Goal: Understand process/instructions

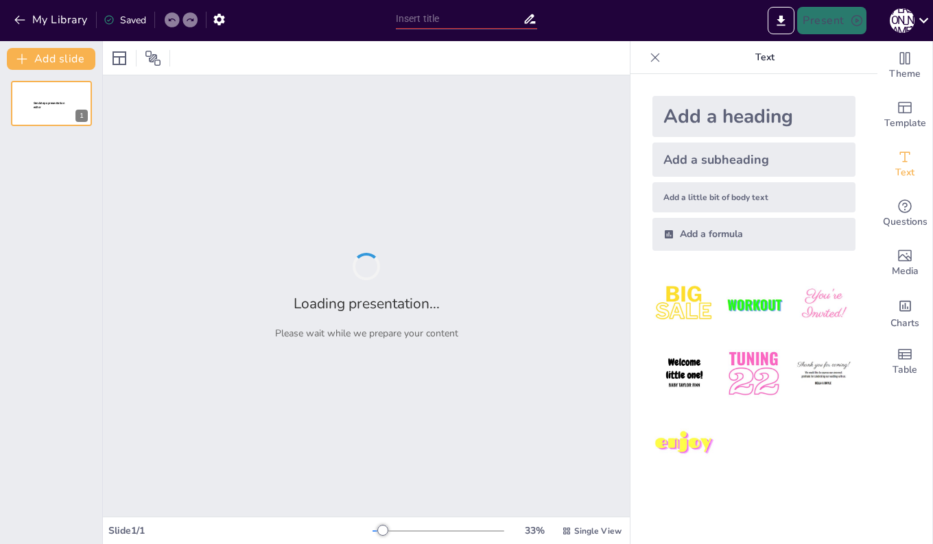
type input "顧客志向と創造的適応に基づくマーケティングの重要性"
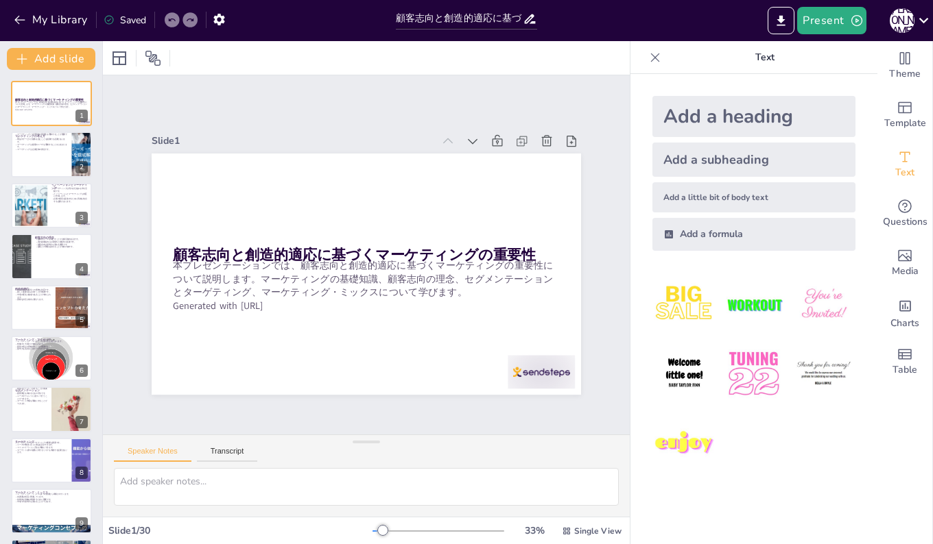
checkbox input "true"
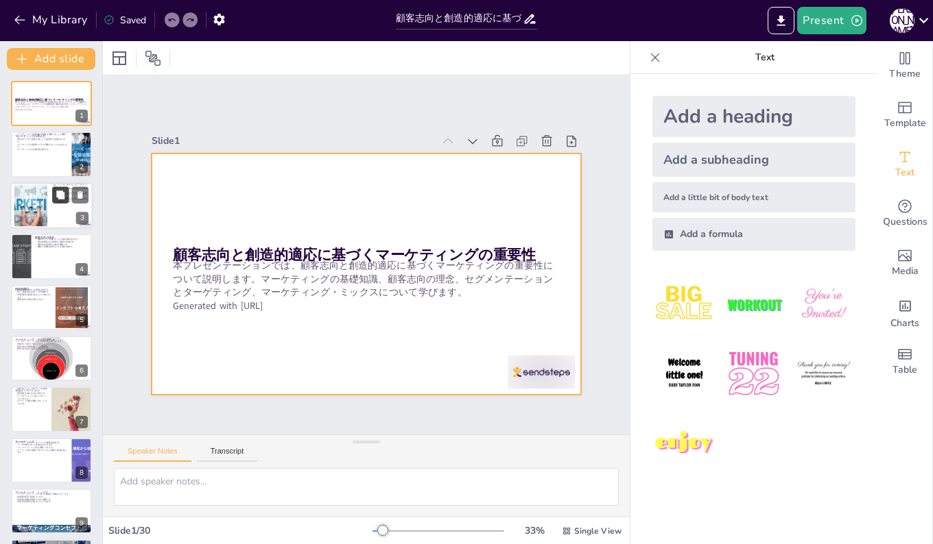
checkbox input "true"
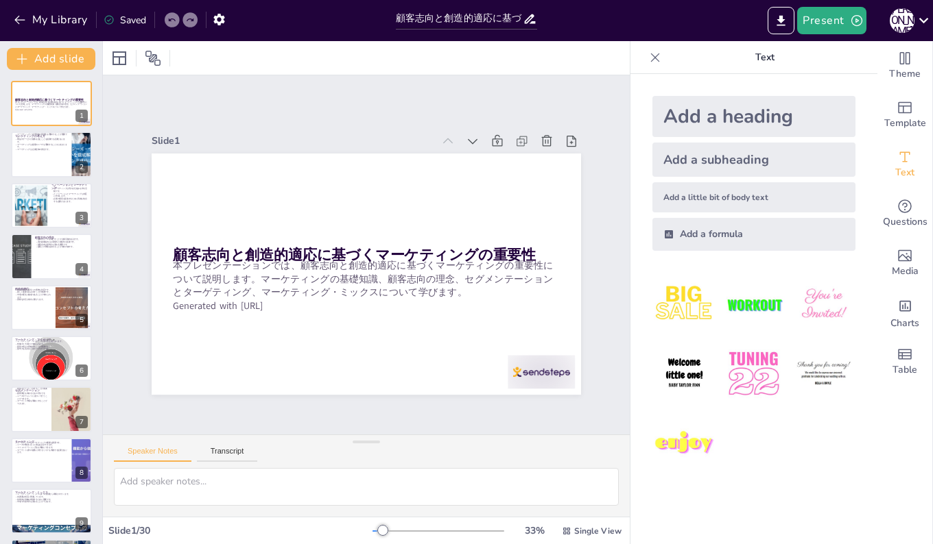
checkbox input "true"
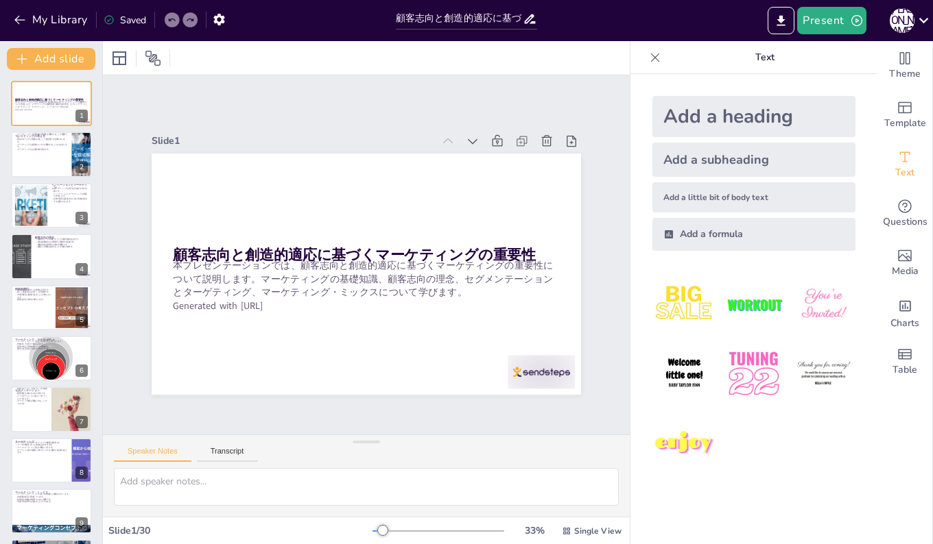
checkbox input "true"
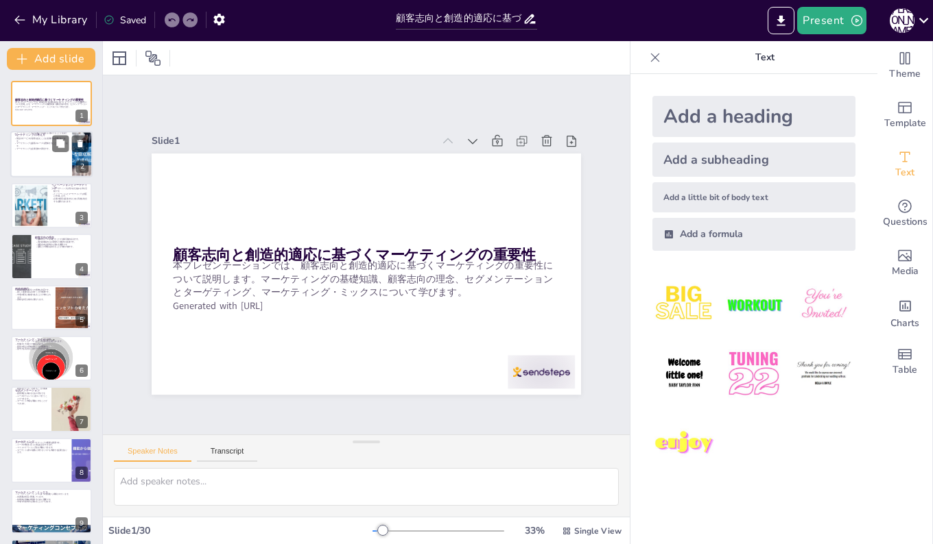
checkbox input "true"
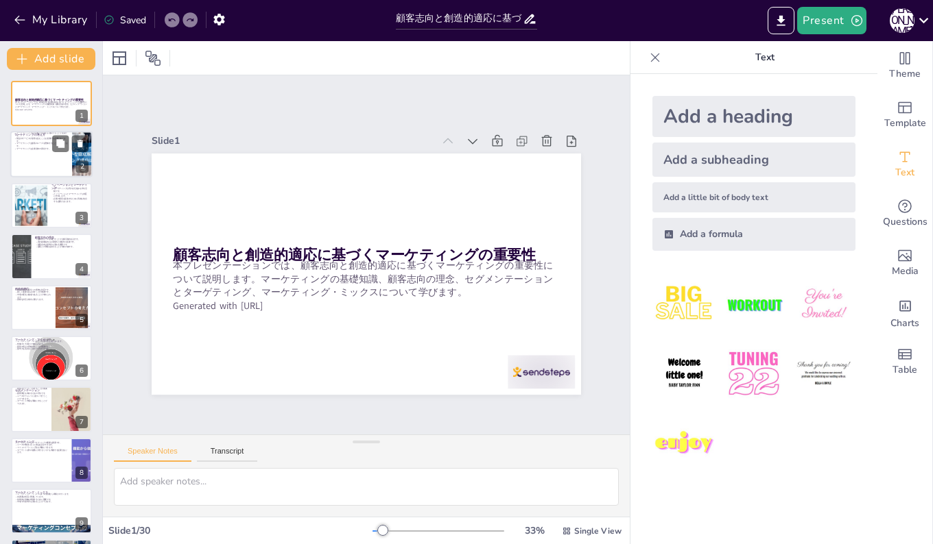
click at [25, 153] on div at bounding box center [51, 155] width 82 height 47
type textarea "マーケティングは経営戦略の一部として機能し、企業の全体的な目標に貢献します。この関係性を理解することで、マーケティング活動がどのように企業の成功に寄与するかを…"
checkbox input "true"
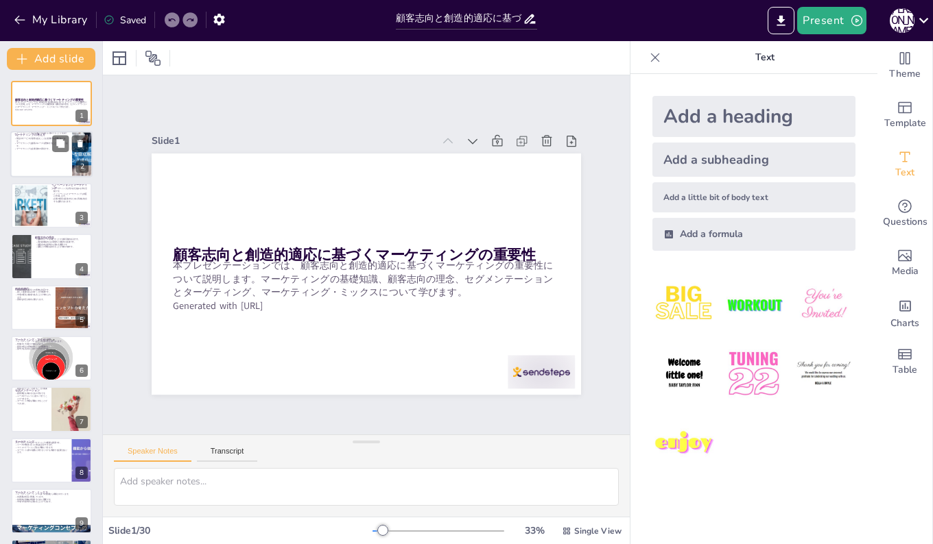
checkbox input "true"
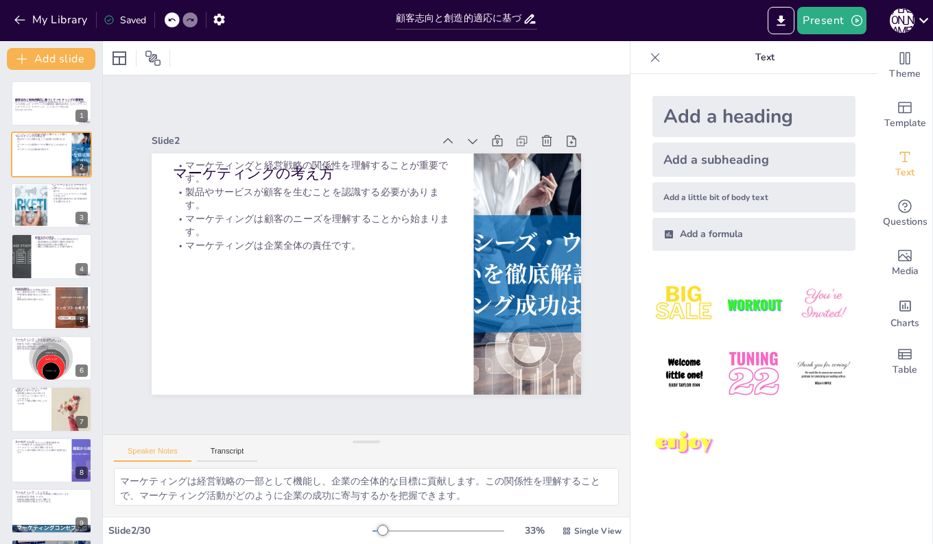
checkbox input "true"
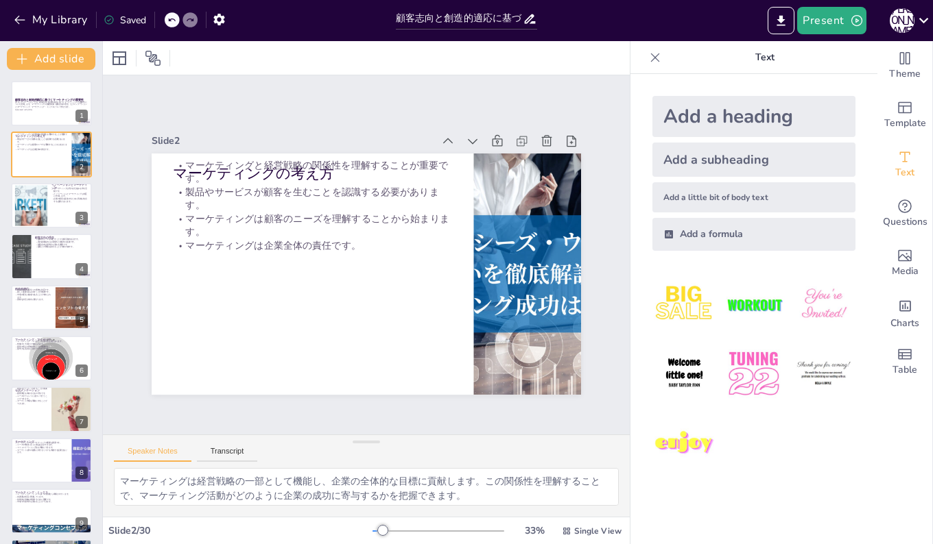
checkbox input "true"
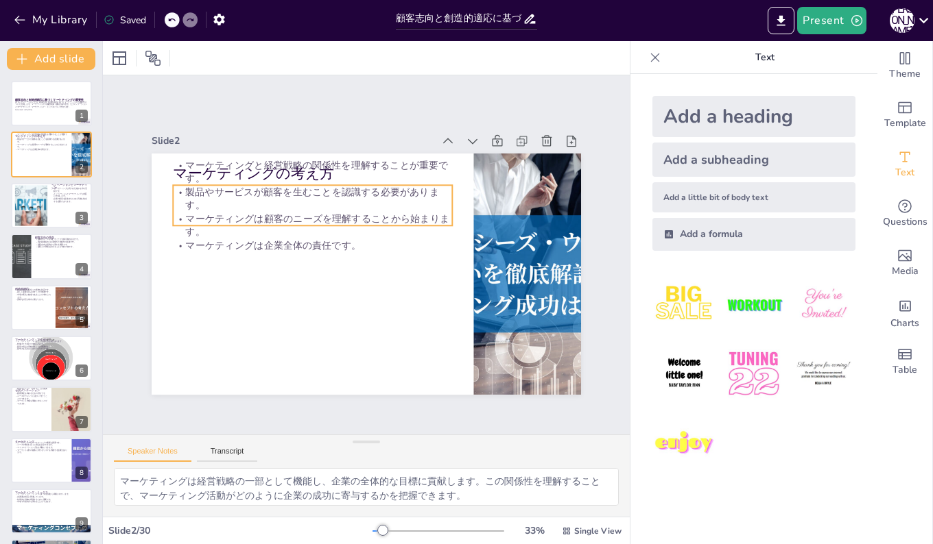
checkbox input "true"
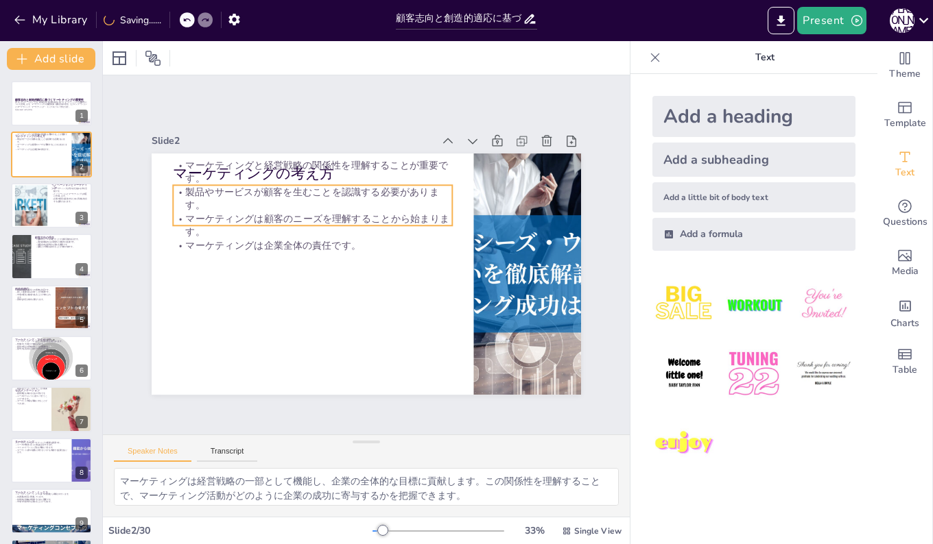
click at [357, 163] on p "マーケティングと経営戦略の関係性を理解することが重要です。" at bounding box center [321, 167] width 280 height 56
checkbox input "true"
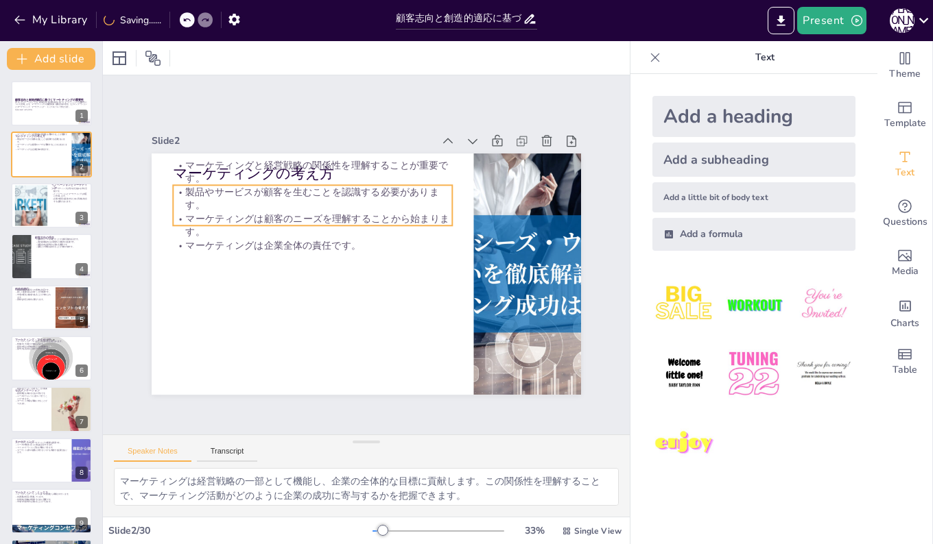
checkbox input "true"
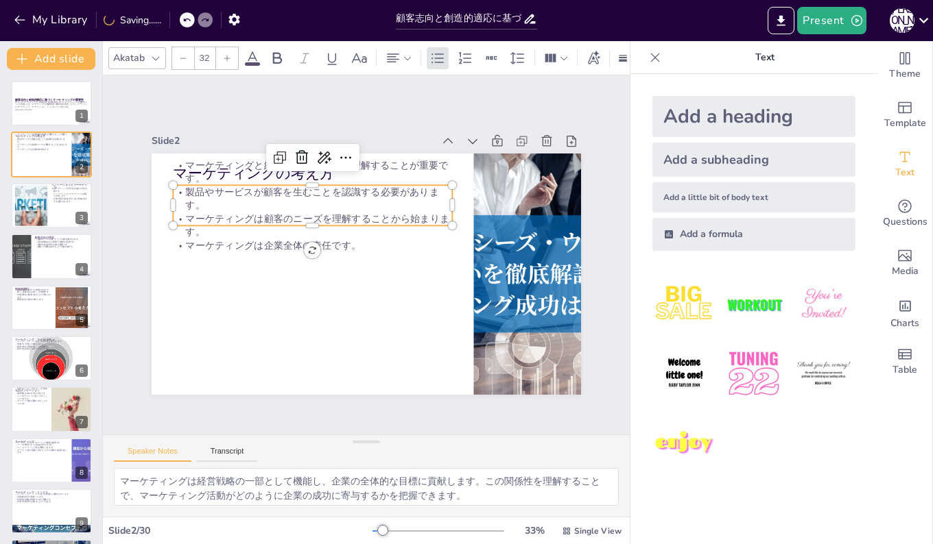
checkbox input "true"
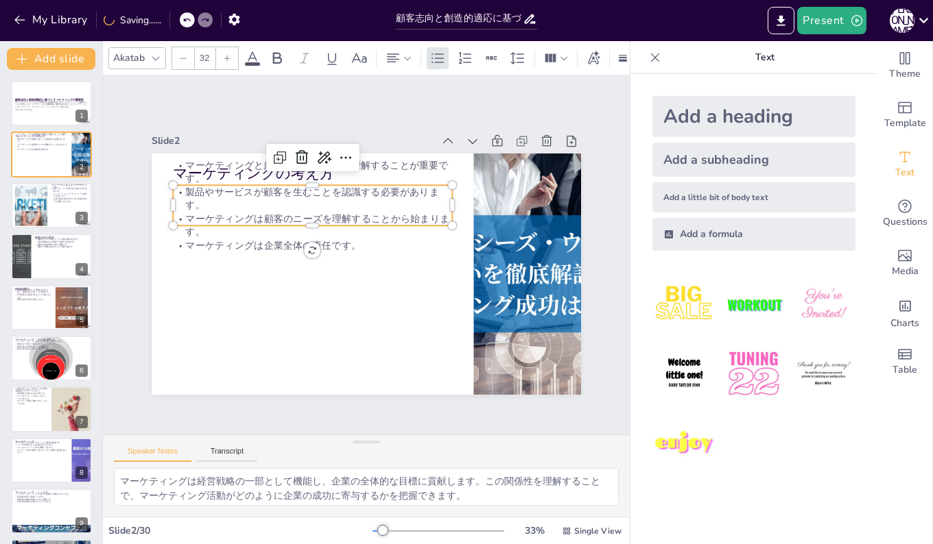
checkbox input "true"
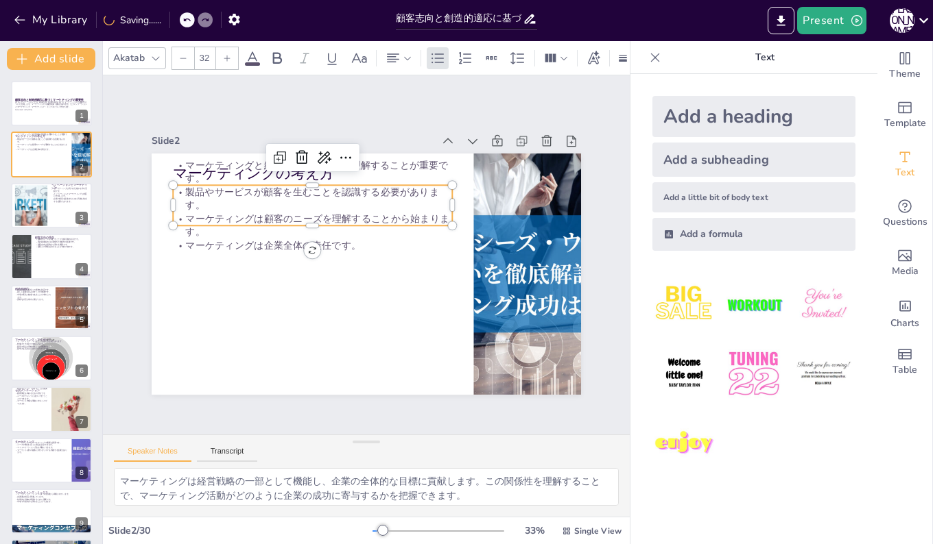
click at [223, 165] on p "マーケティングと経営戦略の関係性を理解することが重要です。" at bounding box center [312, 171] width 279 height 27
checkbox input "true"
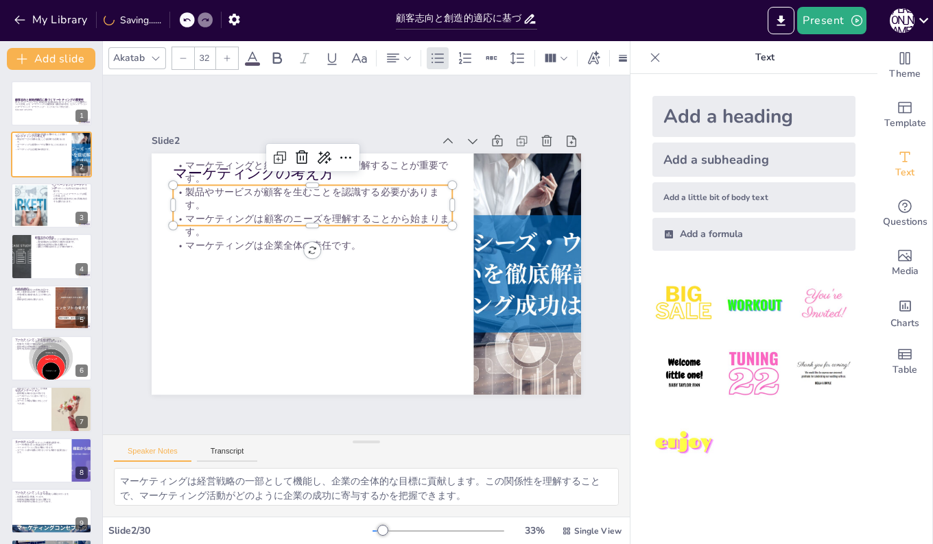
checkbox input "true"
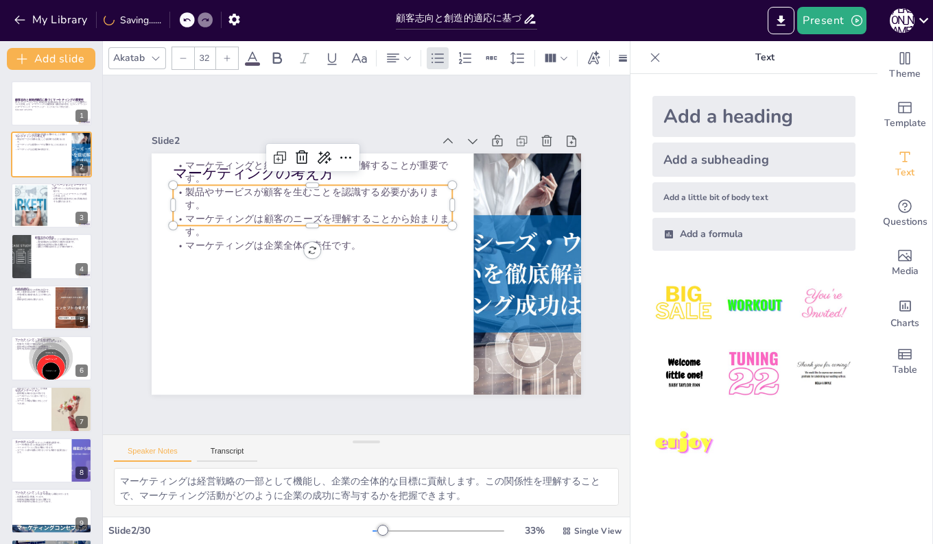
checkbox input "true"
click at [226, 163] on p "マーケティングと経営戦略の関係性を理解することが重要です。" at bounding box center [341, 160] width 274 height 112
checkbox input "true"
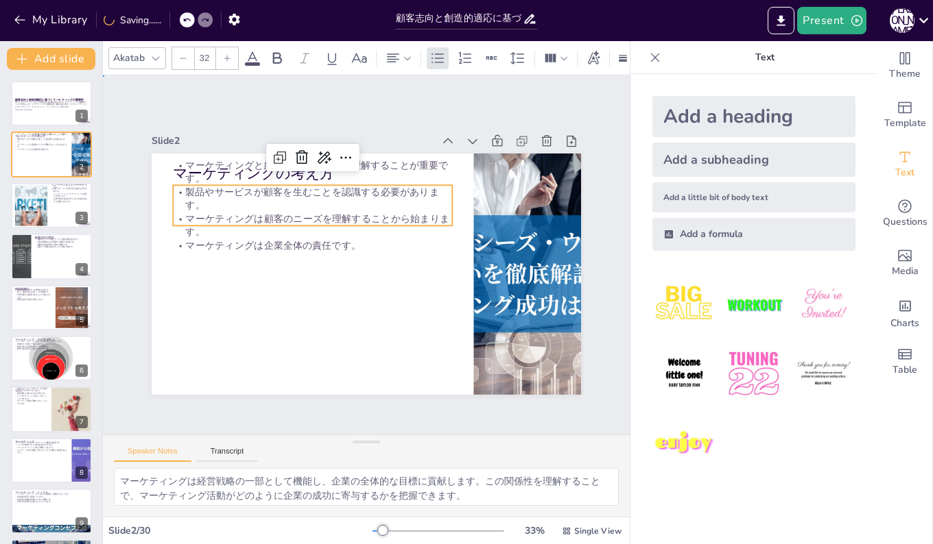
checkbox input "true"
type input "48"
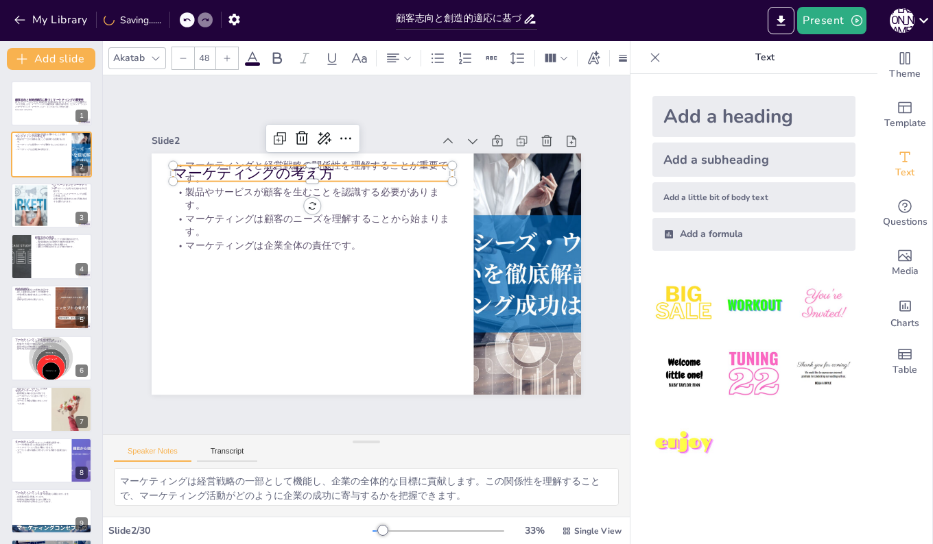
checkbox input "true"
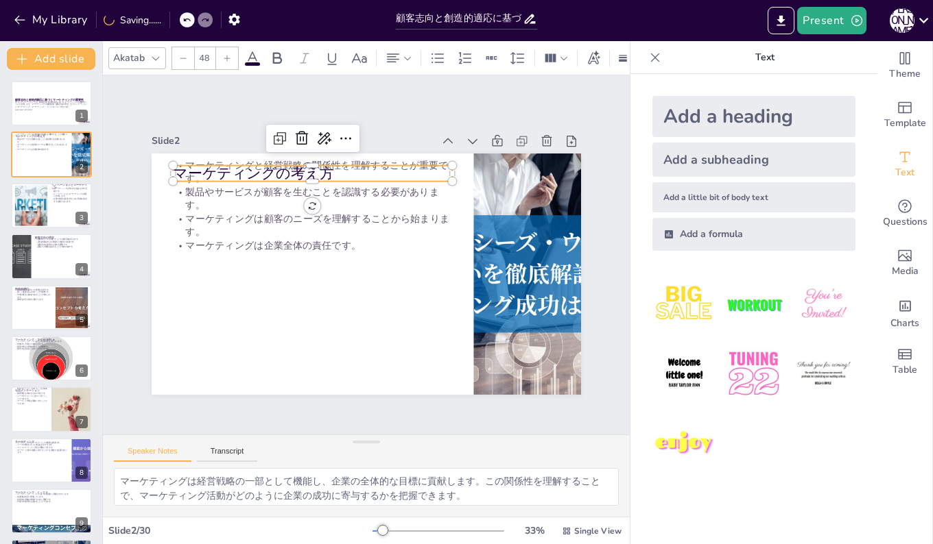
checkbox input "true"
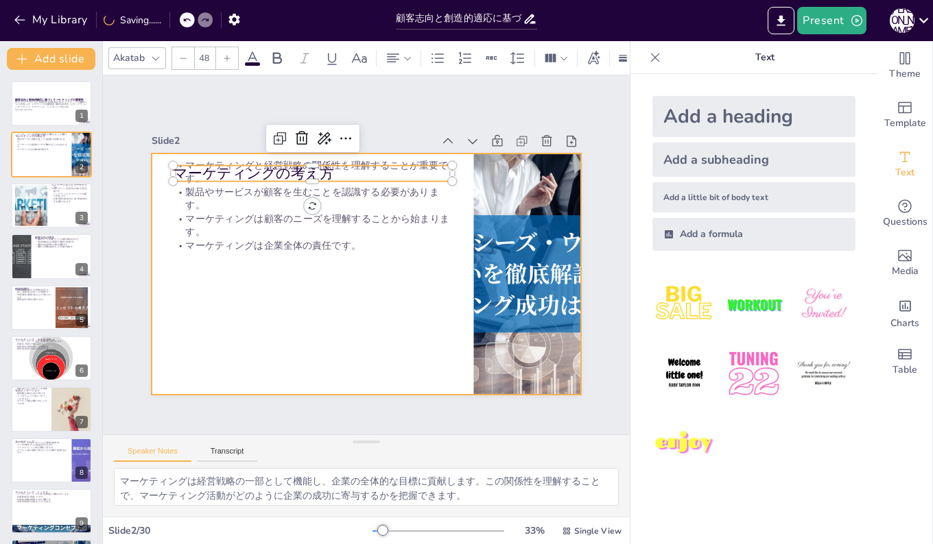
checkbox input "true"
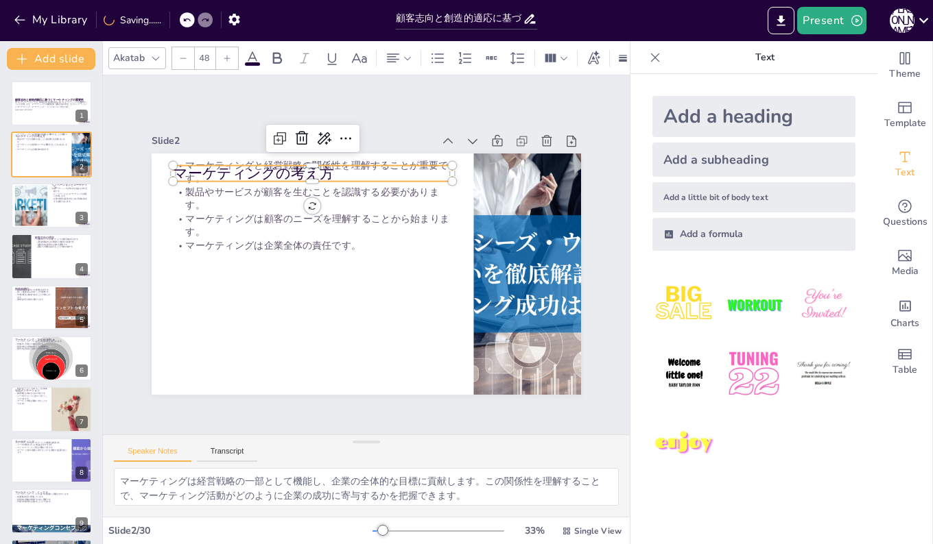
checkbox input "true"
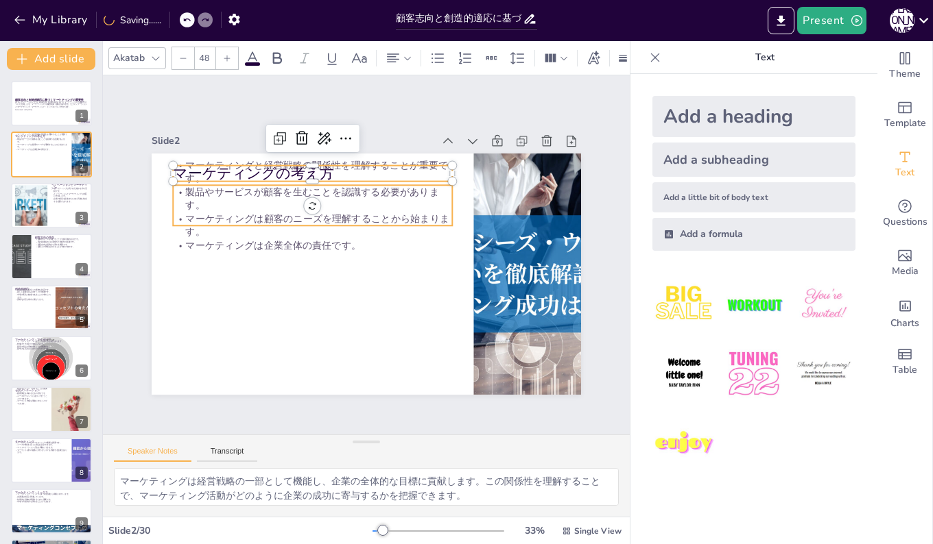
checkbox input "true"
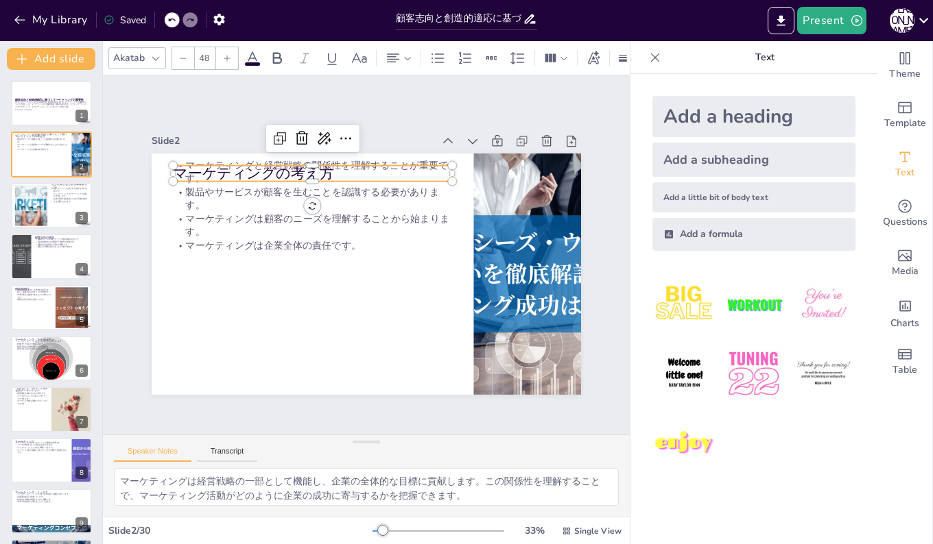
checkbox input "true"
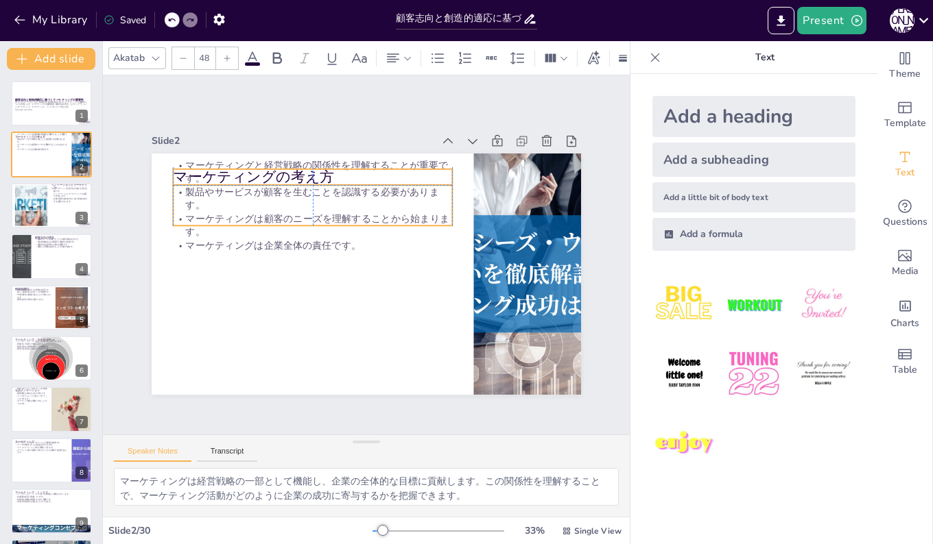
checkbox input "true"
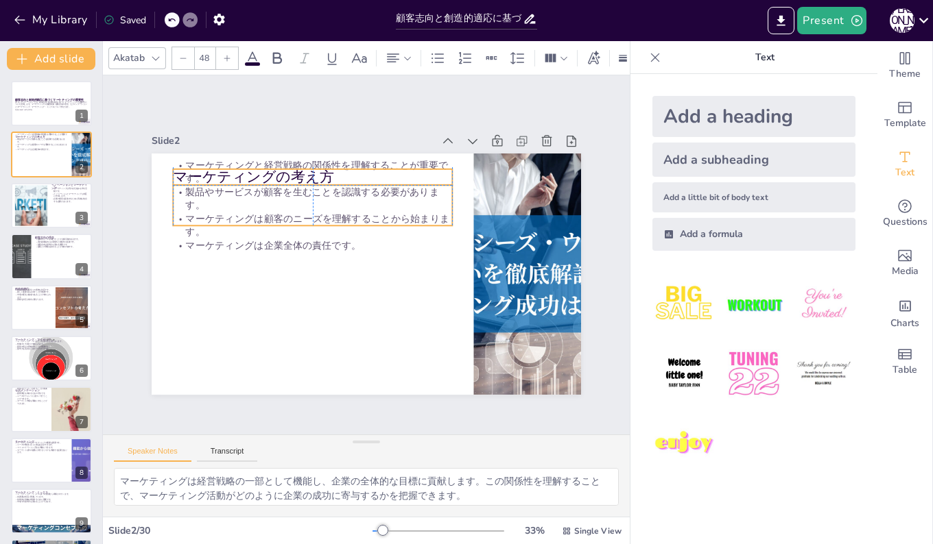
checkbox input "true"
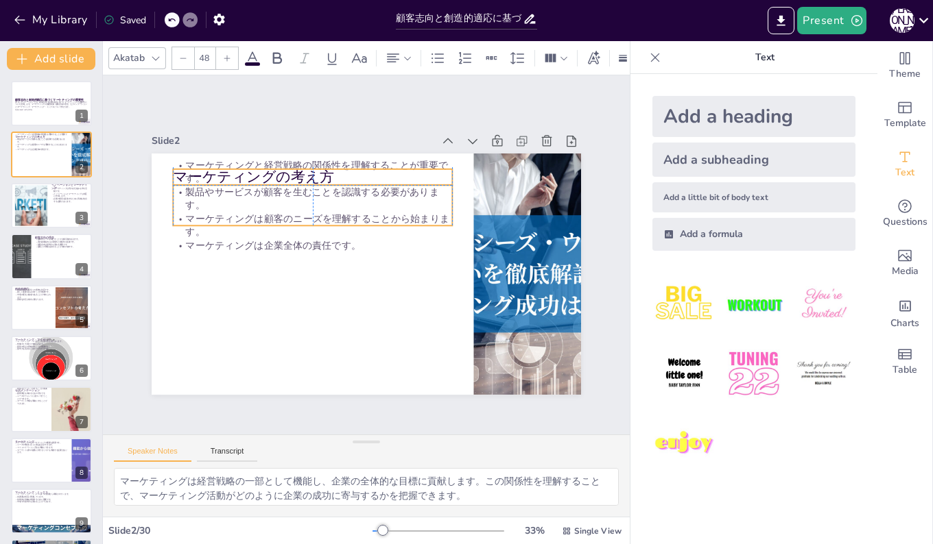
checkbox input "true"
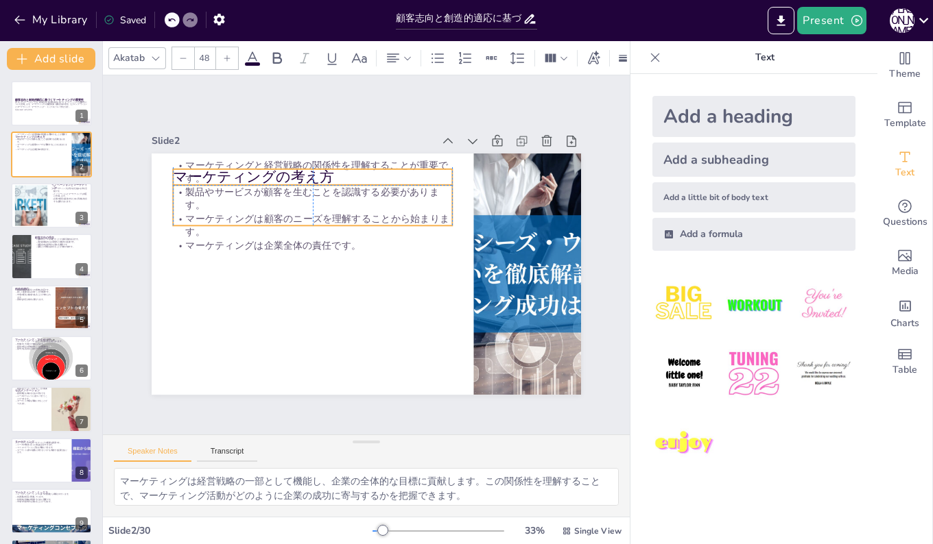
checkbox input "true"
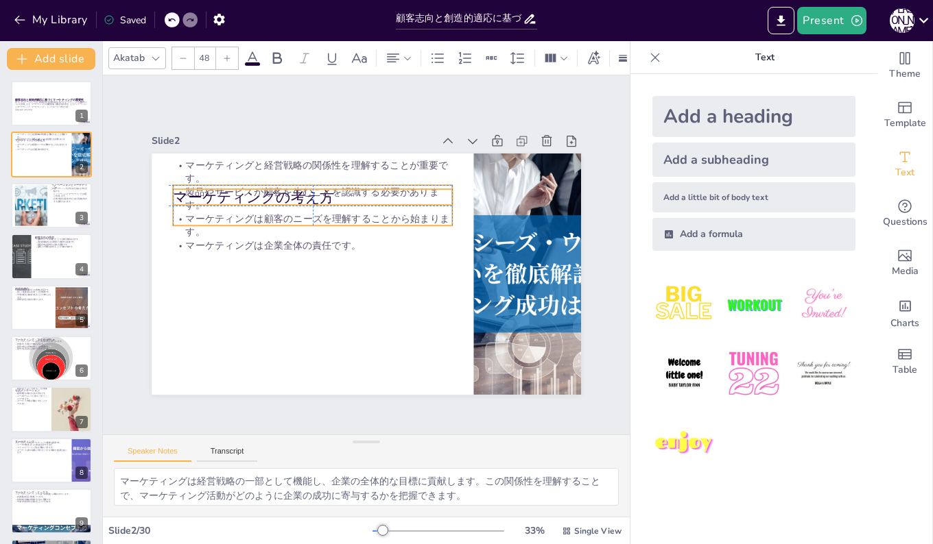
checkbox input "true"
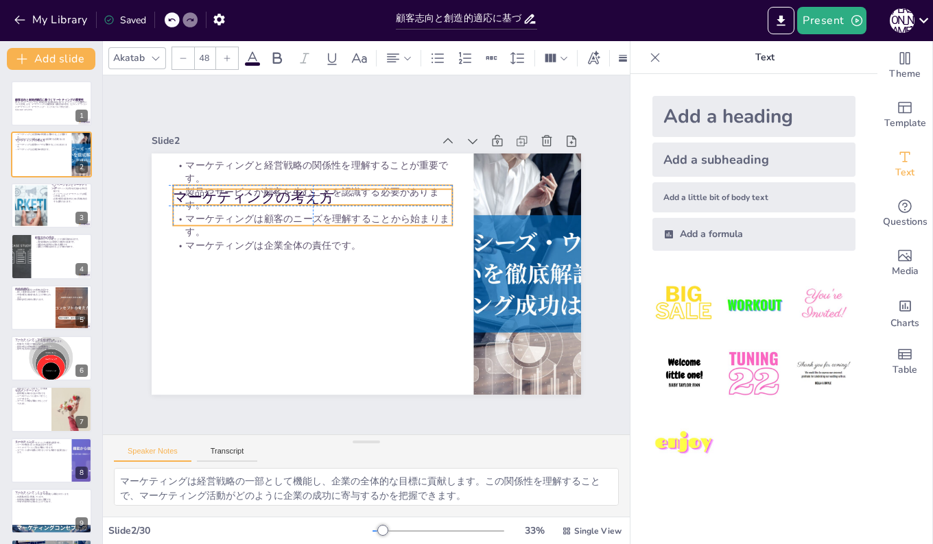
checkbox input "true"
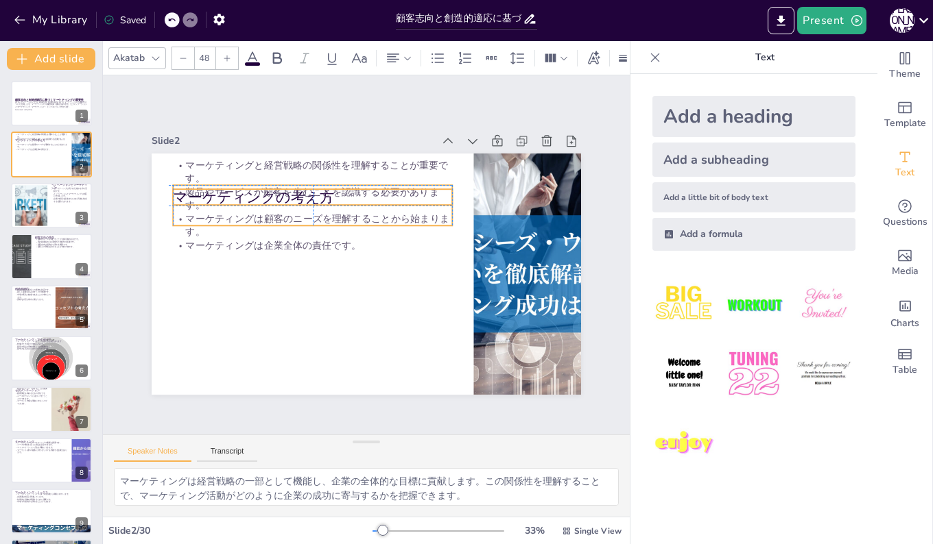
checkbox input "true"
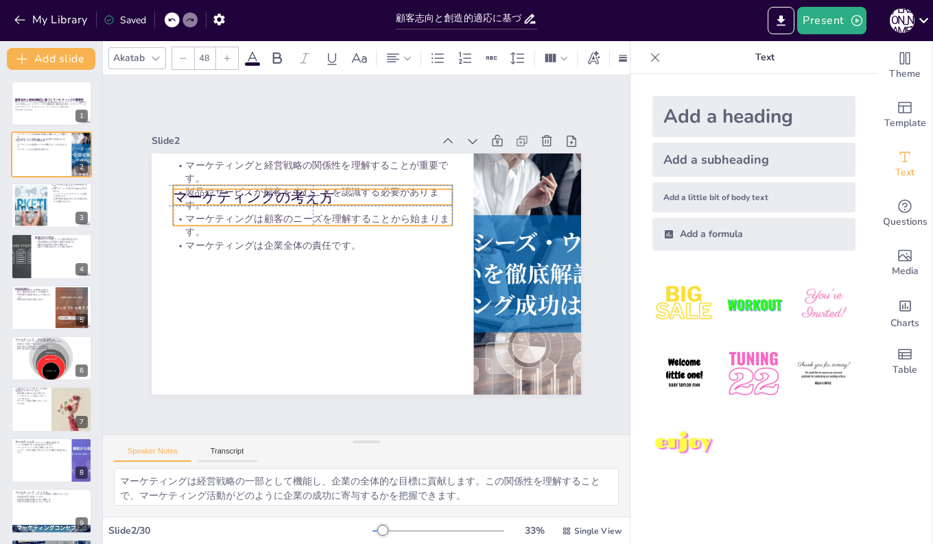
checkbox input "true"
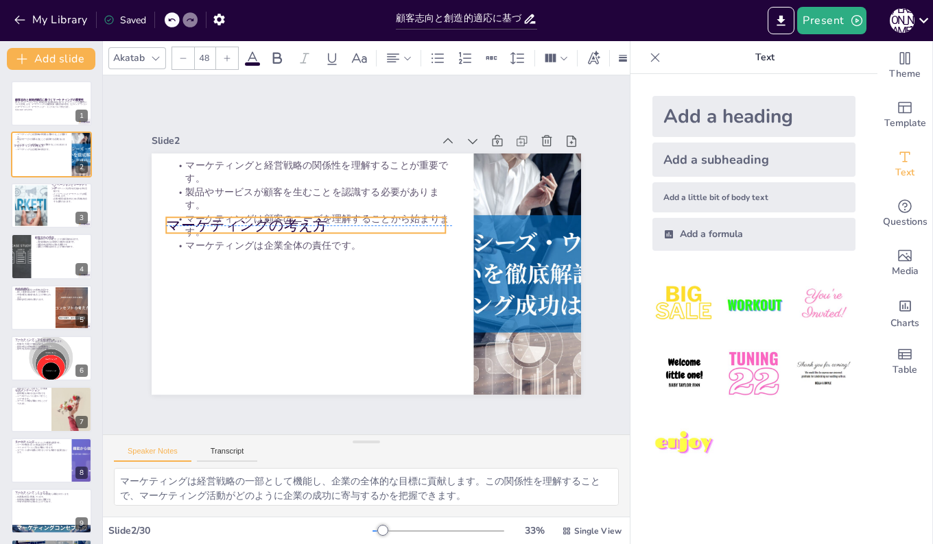
checkbox input "true"
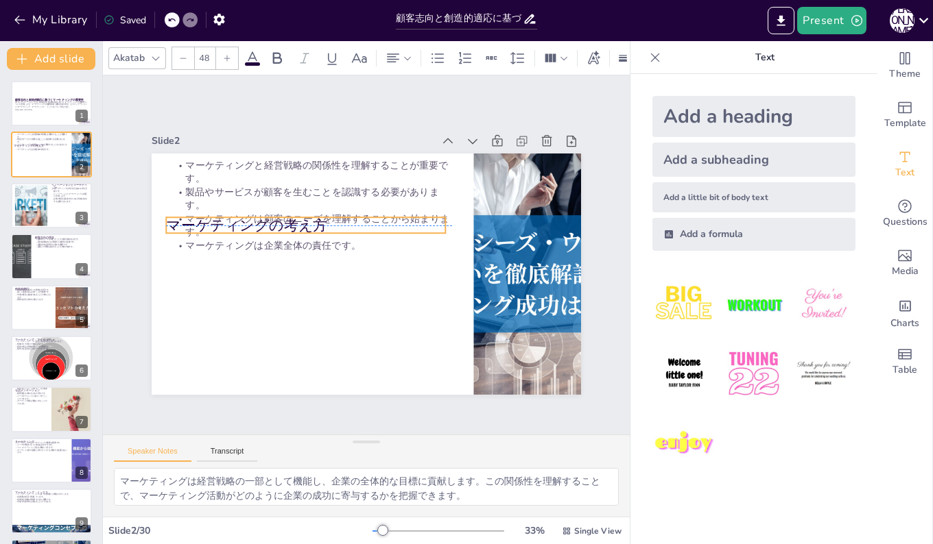
checkbox input "true"
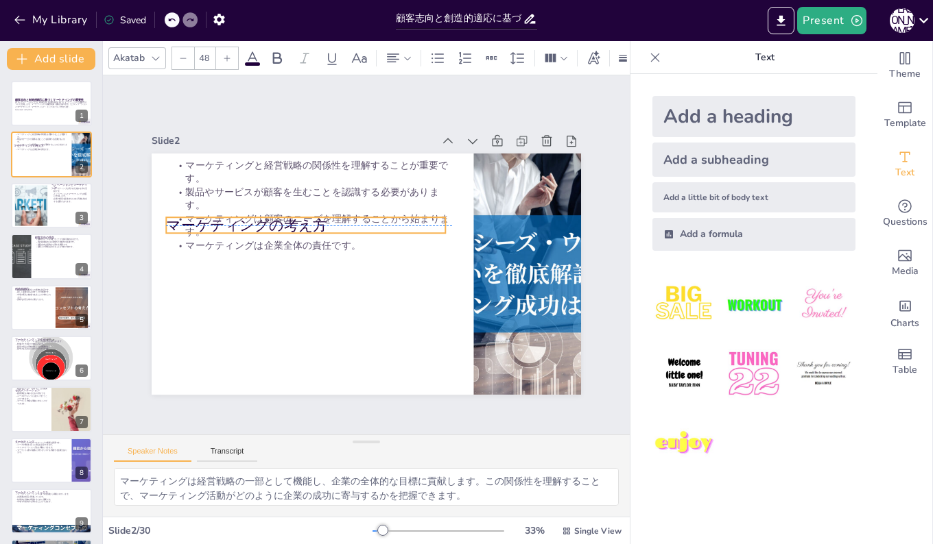
checkbox input "true"
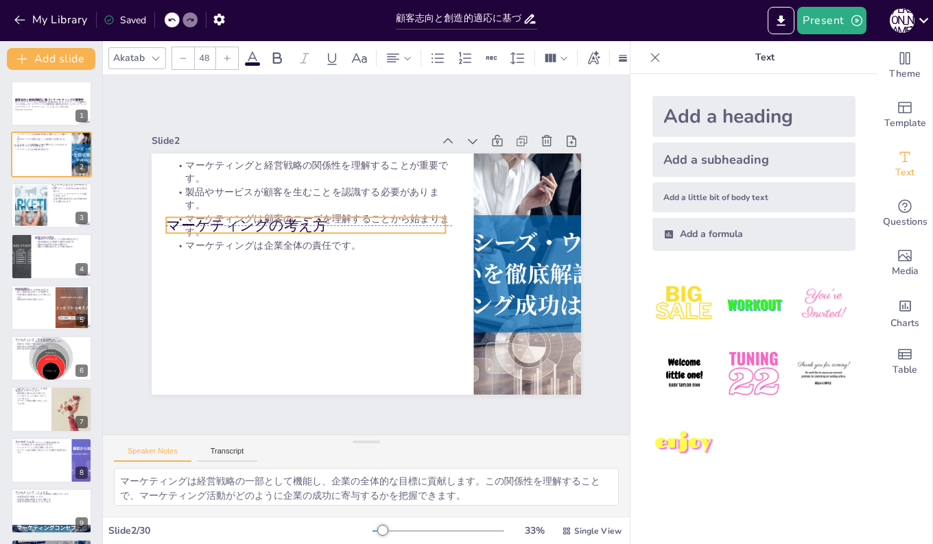
checkbox input "true"
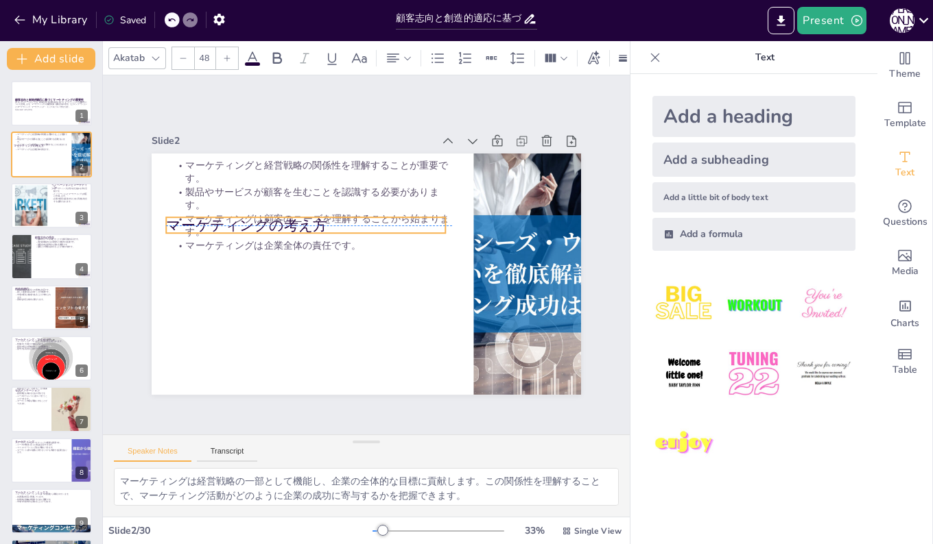
checkbox input "true"
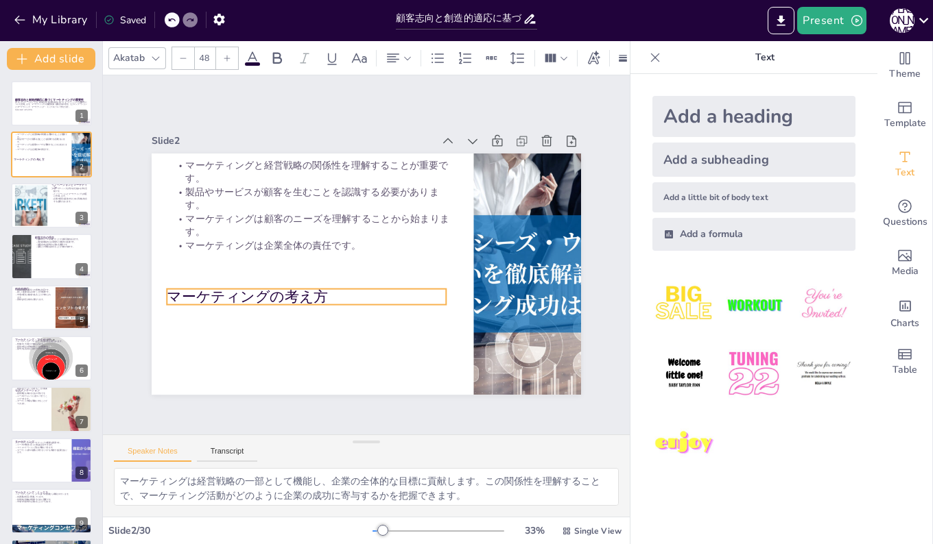
checkbox input "true"
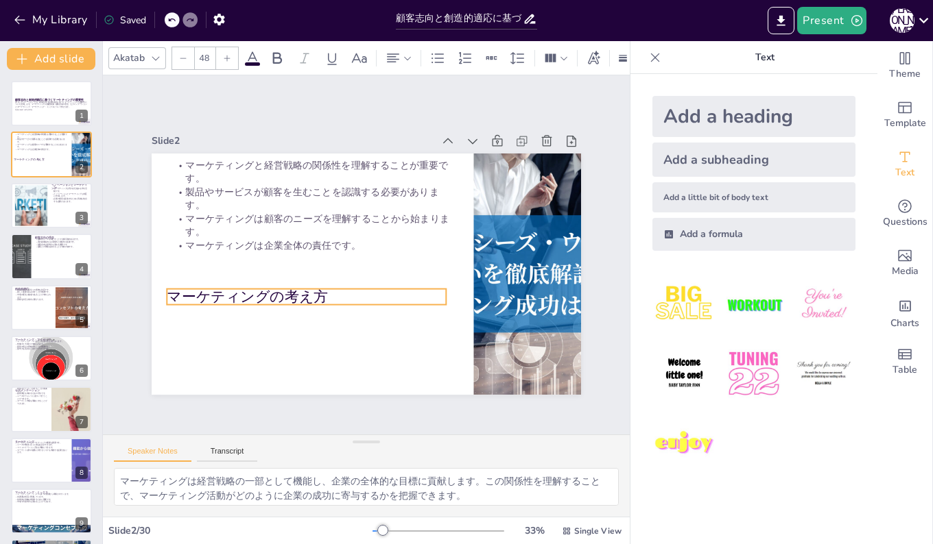
checkbox input "true"
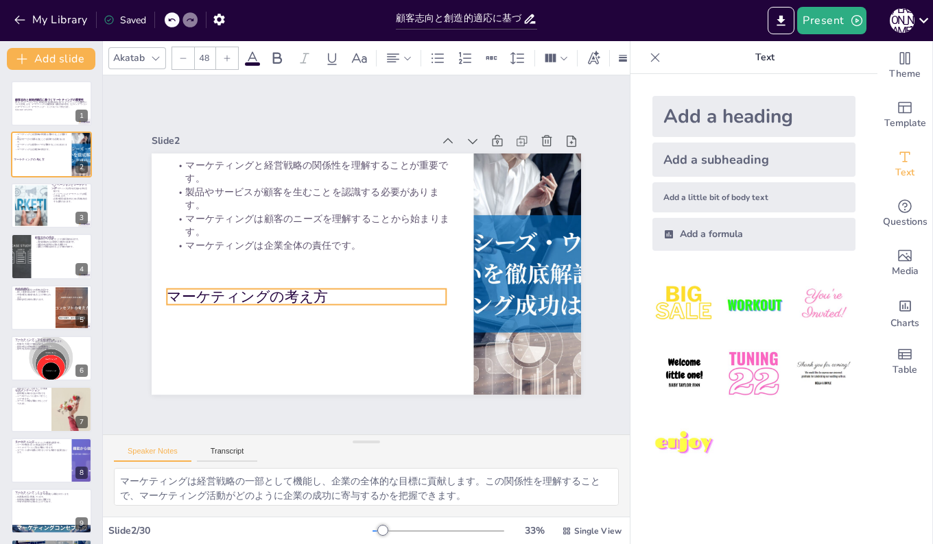
checkbox input "true"
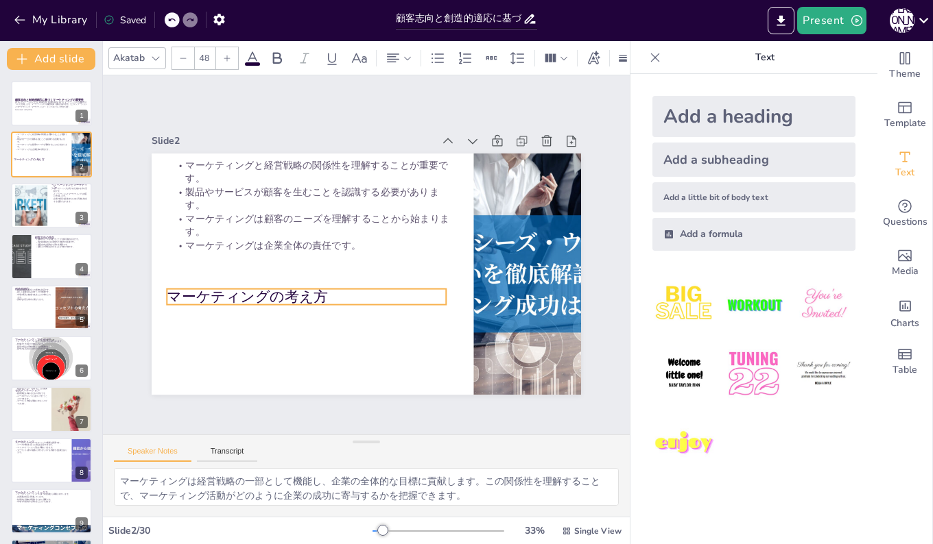
checkbox input "true"
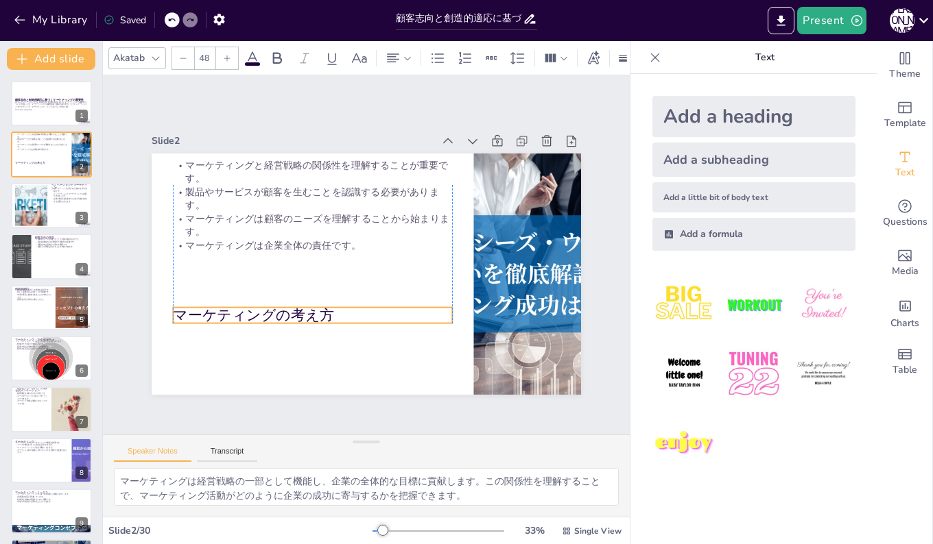
checkbox input "true"
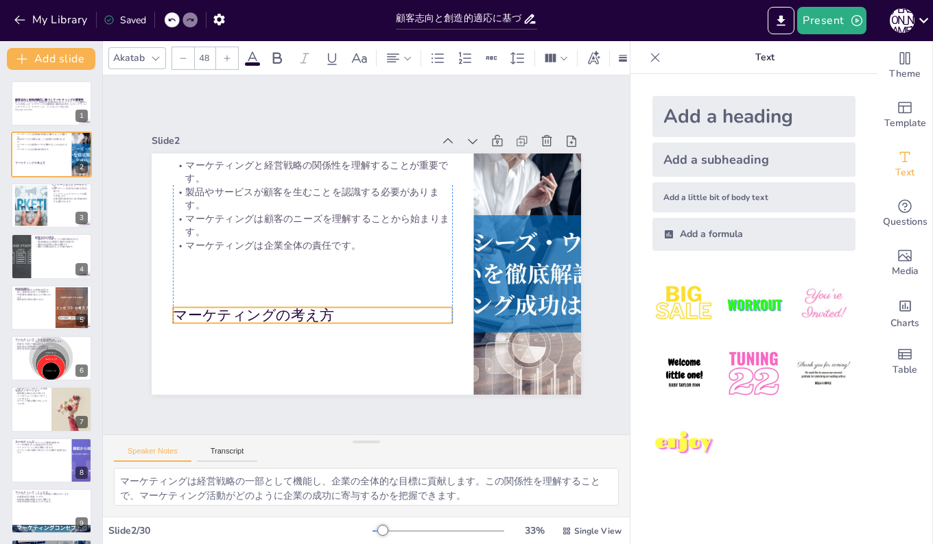
checkbox input "true"
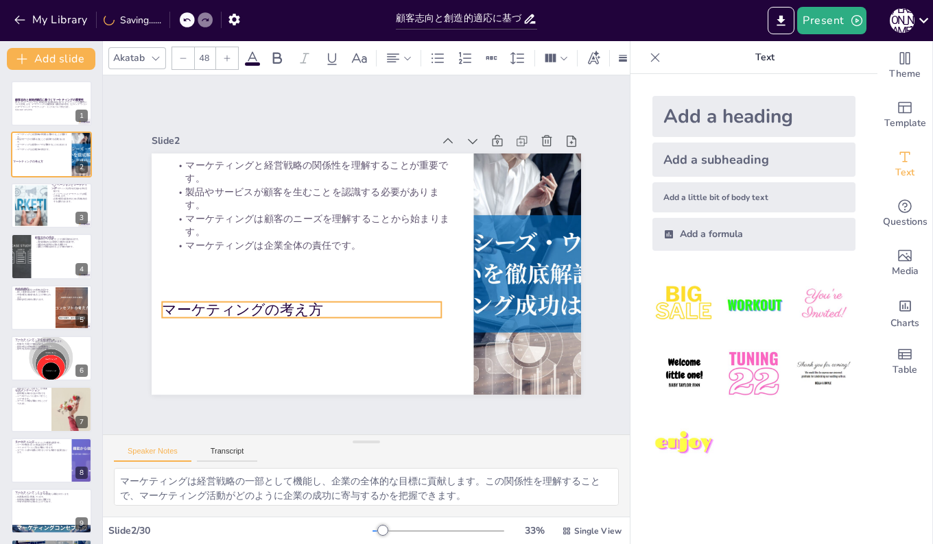
drag, startPoint x: 310, startPoint y: 163, endPoint x: 299, endPoint y: 299, distance: 136.9
click at [299, 154] on div "マーケティングの考え方 マーケティングと経営戦略の関係性を理解することが重要です。 製品やサービスが顧客を生むことを認識する必要があります。 マーケティングは…" at bounding box center [366, 154] width 429 height 0
click at [277, 115] on div "Slide 1 顧客志向と創造的適応に基づくマーケティングの重要性 本プレゼンテーションでは、顧客志向と創造的適応に基づくマーケティングの重要性について説明し…" at bounding box center [366, 255] width 429 height 280
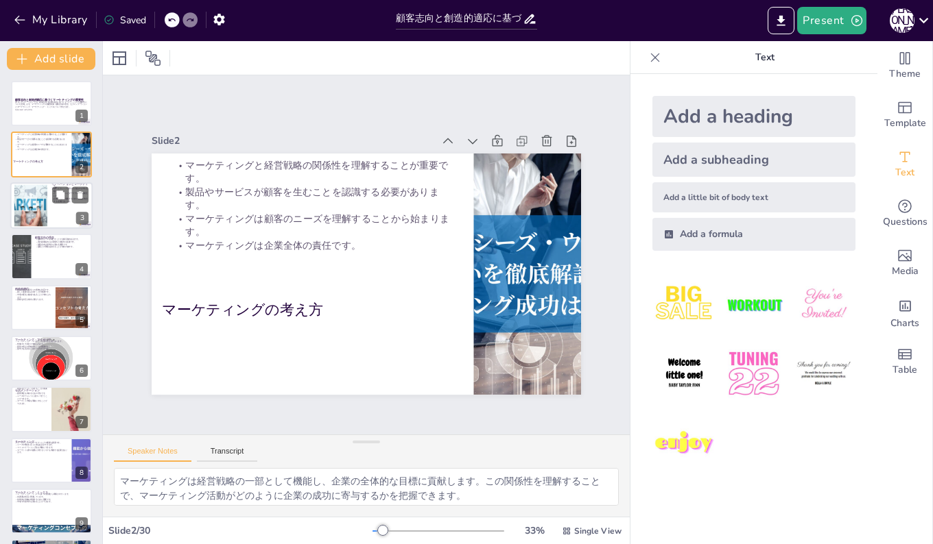
click at [50, 208] on div at bounding box center [51, 205] width 82 height 47
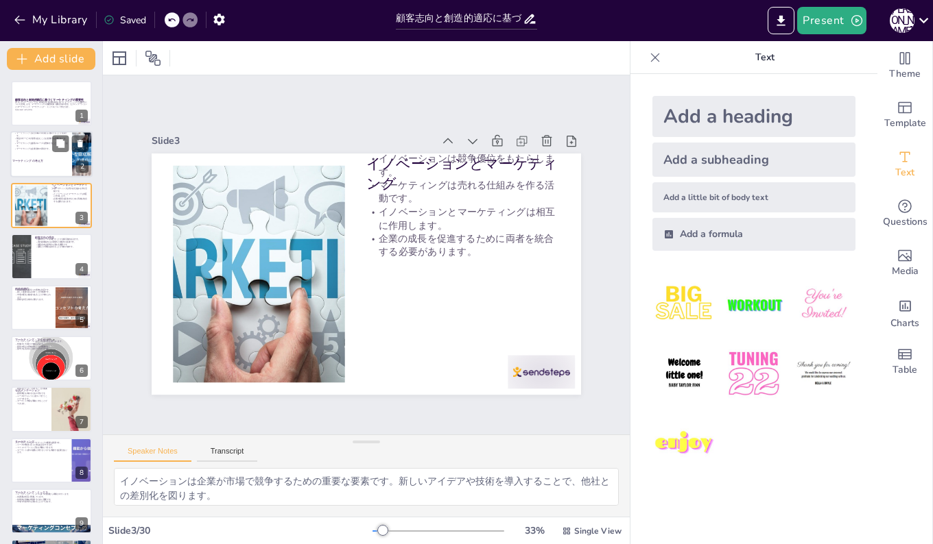
click at [27, 148] on p "マーケティングは企業全体の責任です。" at bounding box center [40, 149] width 53 height 3
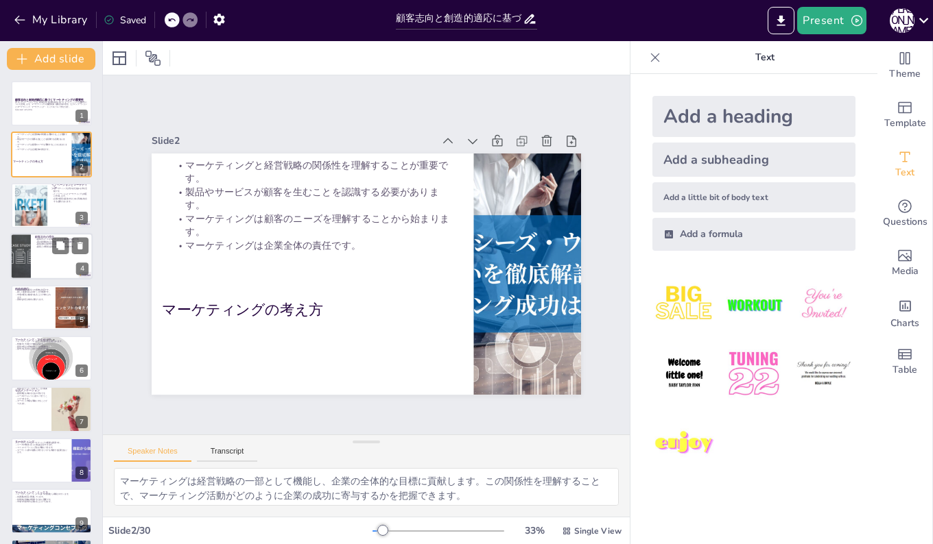
click at [31, 260] on div at bounding box center [51, 256] width 82 height 47
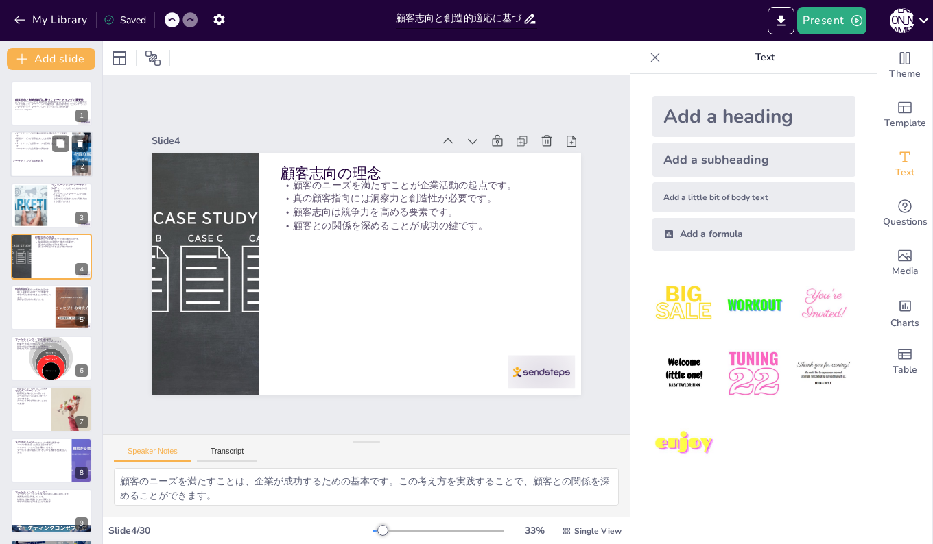
click at [25, 148] on p "マーケティングは企業全体の責任です。" at bounding box center [40, 149] width 53 height 3
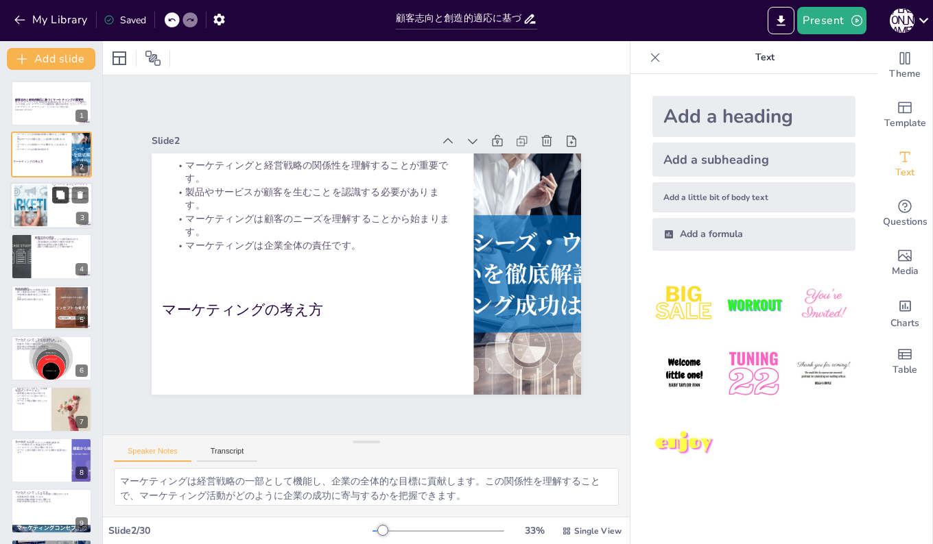
click at [58, 203] on button at bounding box center [60, 195] width 16 height 16
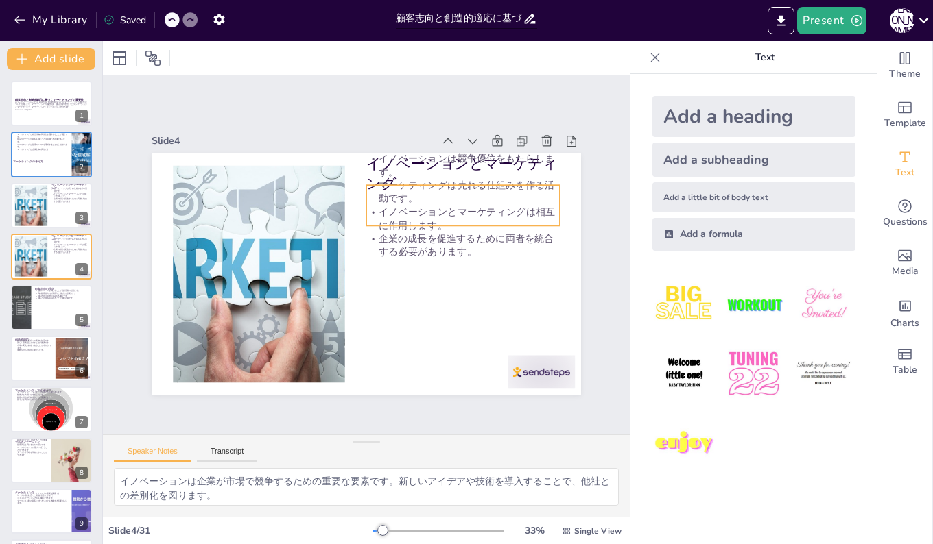
click at [448, 156] on p "イノベーションは競争優位をもたらします。" at bounding box center [462, 165] width 193 height 27
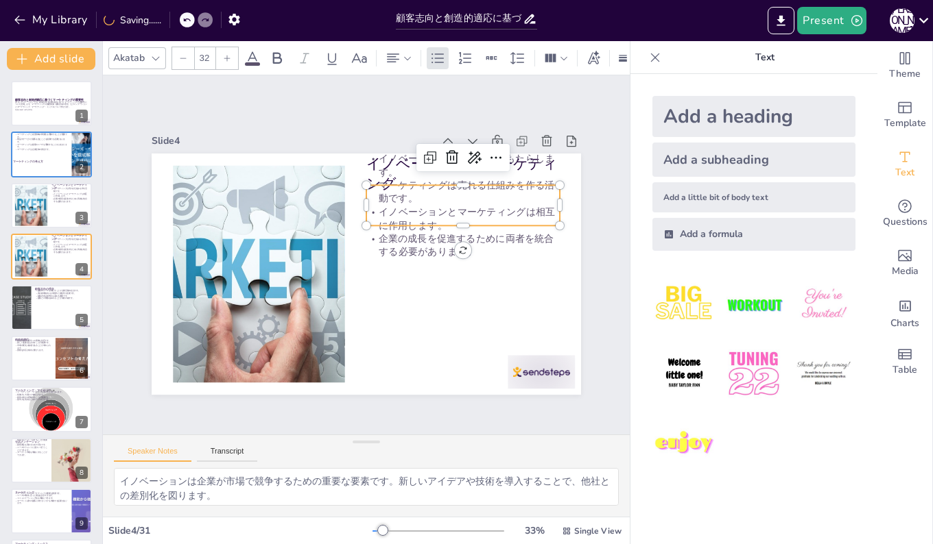
click at [374, 157] on p "イノベーションは競争優位をもたらします。" at bounding box center [471, 175] width 195 height 47
click at [382, 154] on p "イノベーションは競争優位をもたらします。" at bounding box center [479, 187] width 195 height 67
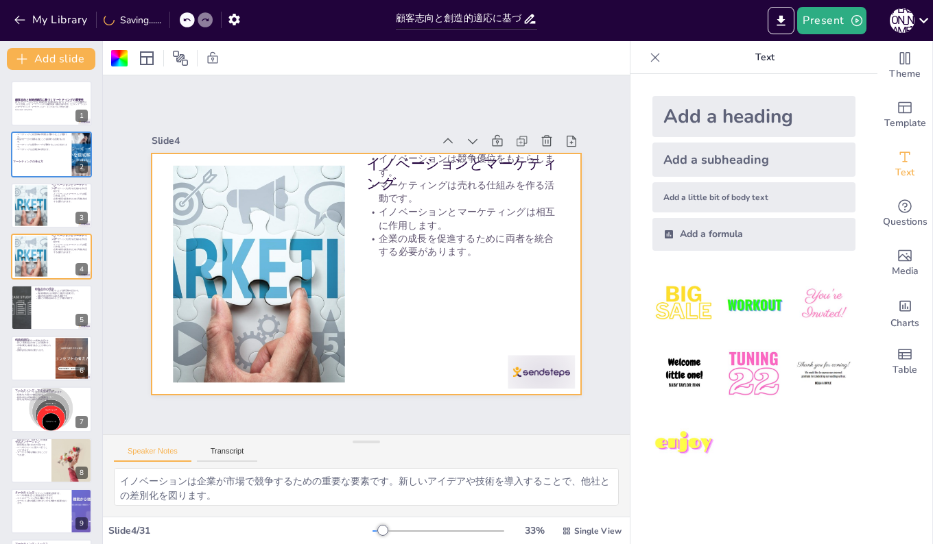
click at [398, 156] on p "イノベーションは競争優位をもたらします。" at bounding box center [471, 175] width 195 height 47
click at [423, 163] on p "イノベーションは競争優位をもたらします。" at bounding box center [471, 175] width 195 height 47
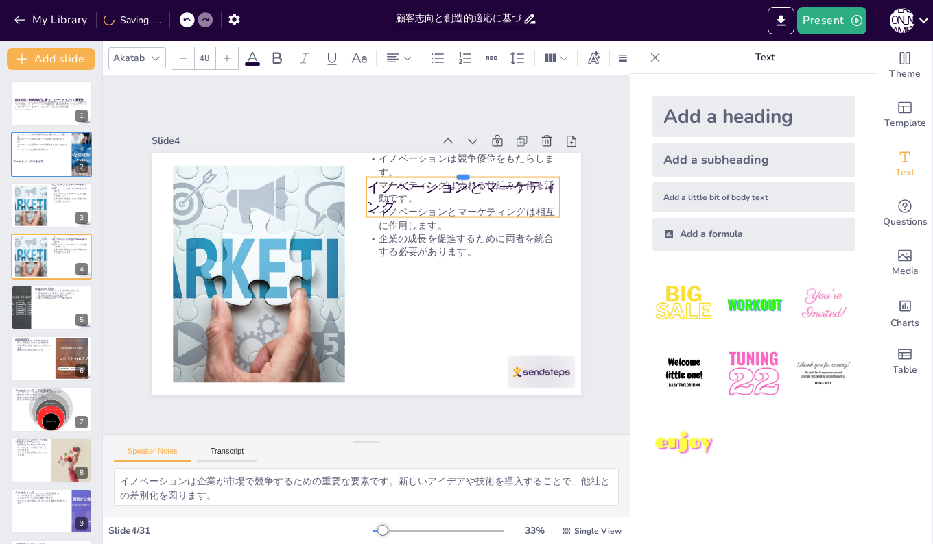
drag, startPoint x: 450, startPoint y: 158, endPoint x: 435, endPoint y: 322, distance: 163.9
click at [435, 322] on div "イノベーションとマーケティング イノベーションは競争優位をもたらします。 マーケティングは売れる仕組みを作る活動です。 イノベーションとマーケティングは相互に…" at bounding box center [364, 274] width 452 height 285
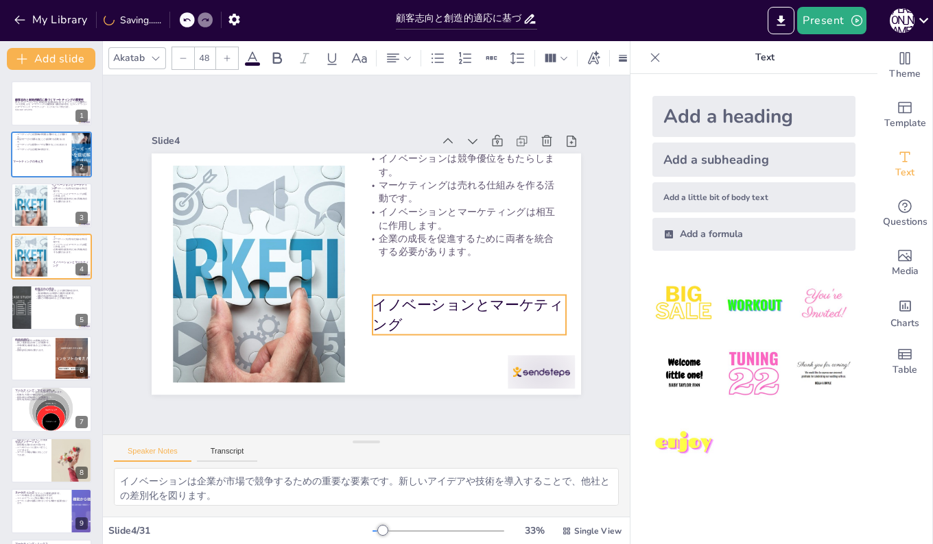
drag, startPoint x: 455, startPoint y: 174, endPoint x: 461, endPoint y: 292, distance: 118.1
click at [461, 176] on div "イノベーションとマーケティング イノベーションは競争優位をもたらします。 マーケティングは売れる仕組みを作る活動です。 イノベーションとマーケティングは相互に…" at bounding box center [376, 154] width 427 height 45
click at [584, 241] on div "Slide 1 顧客志向と創造的適応に基づくマーケティングの重要性 本プレゼンテーションでは、顧客志向と創造的適応に基づくマーケティングの重要性について説明し…" at bounding box center [366, 255] width 506 height 280
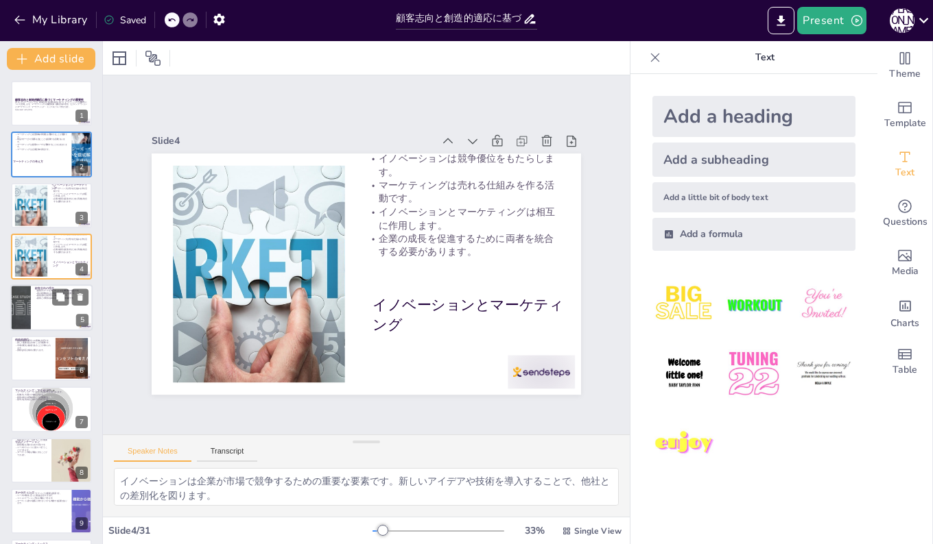
click at [37, 298] on p "顧客との関係を深めることが成功の鍵です。" at bounding box center [61, 298] width 53 height 3
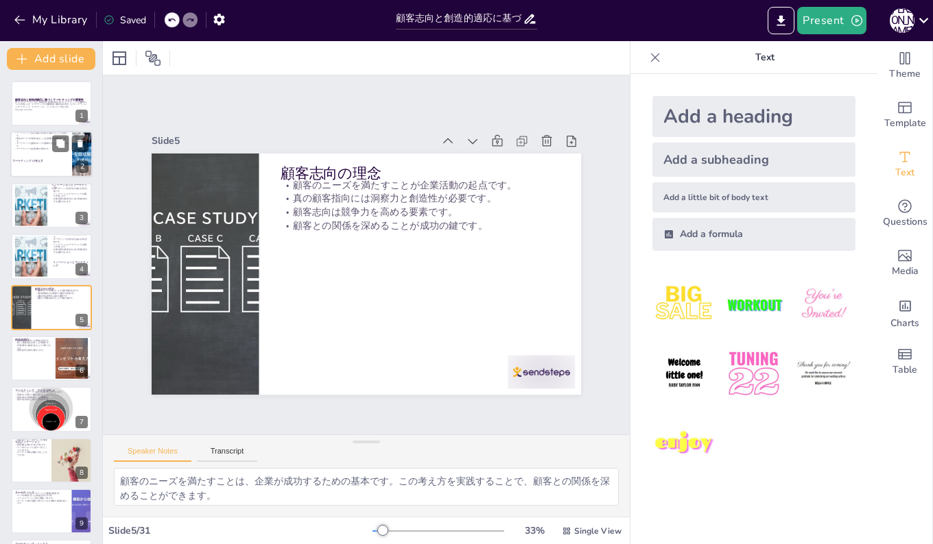
click at [34, 149] on div at bounding box center [51, 155] width 82 height 47
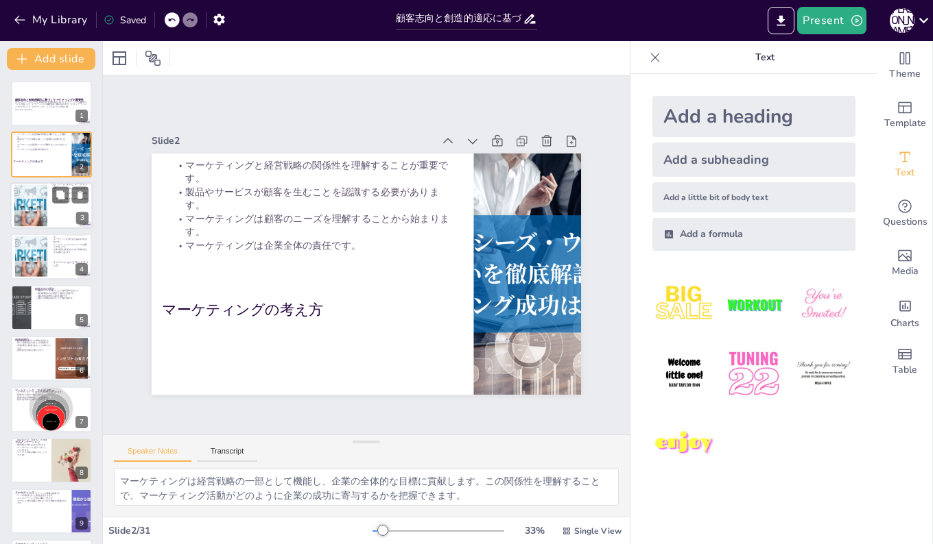
click at [30, 204] on div at bounding box center [31, 205] width 62 height 42
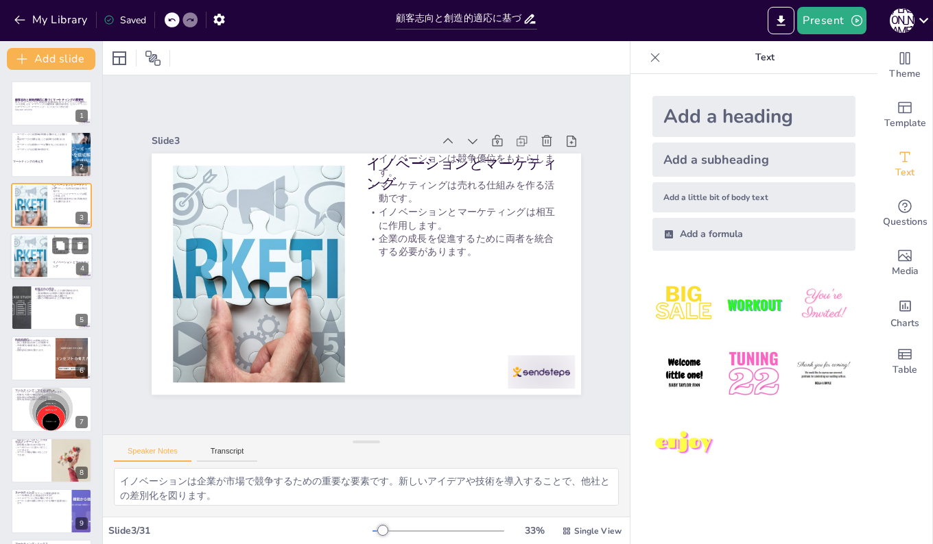
click at [33, 246] on div at bounding box center [31, 257] width 62 height 42
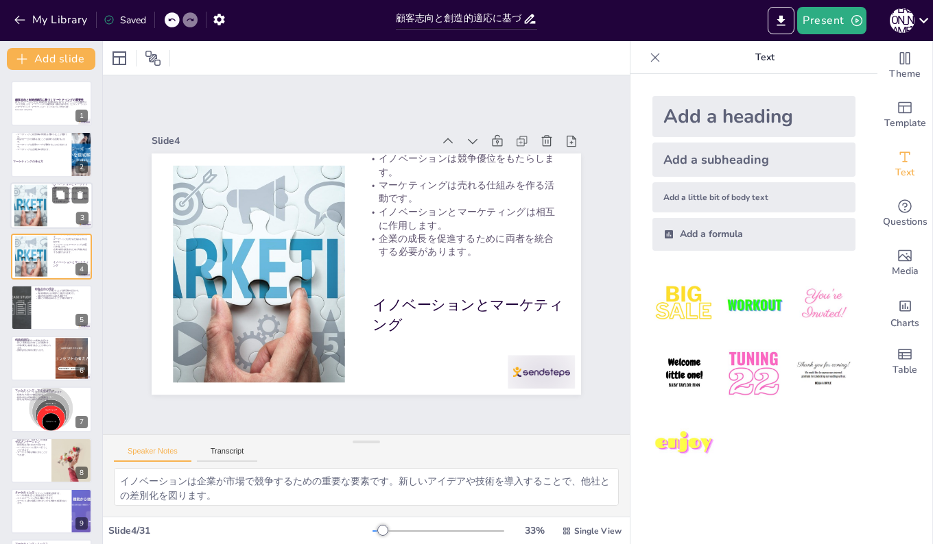
click at [33, 200] on div at bounding box center [31, 205] width 62 height 42
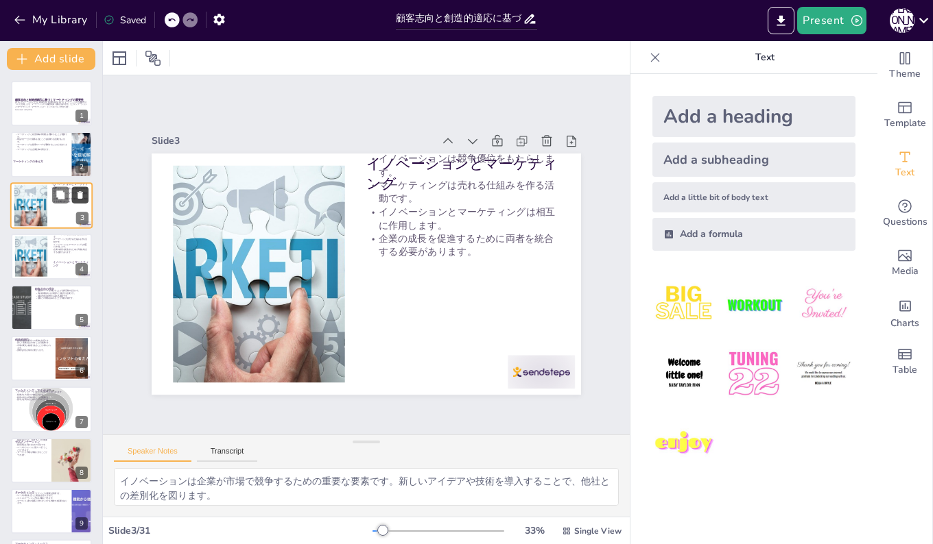
click at [82, 200] on button at bounding box center [80, 195] width 16 height 16
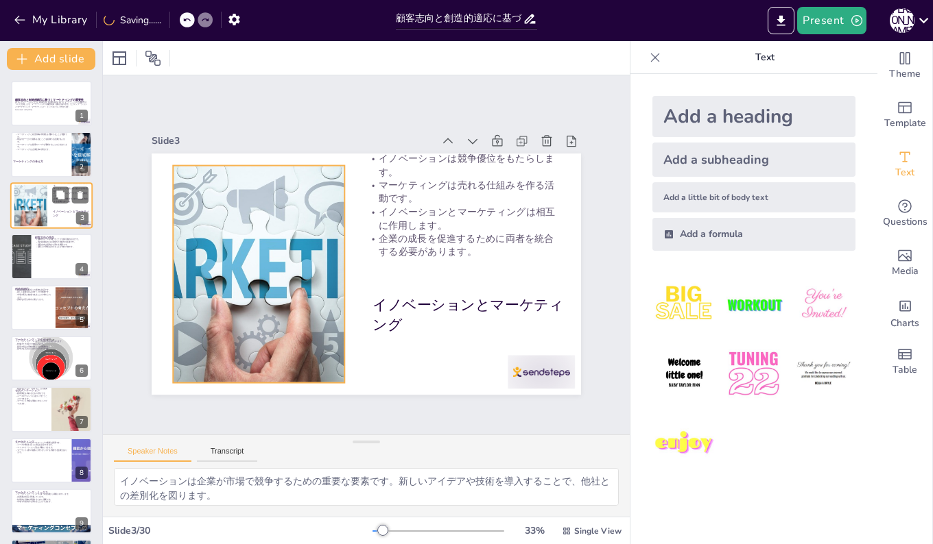
click at [27, 208] on div at bounding box center [31, 205] width 62 height 42
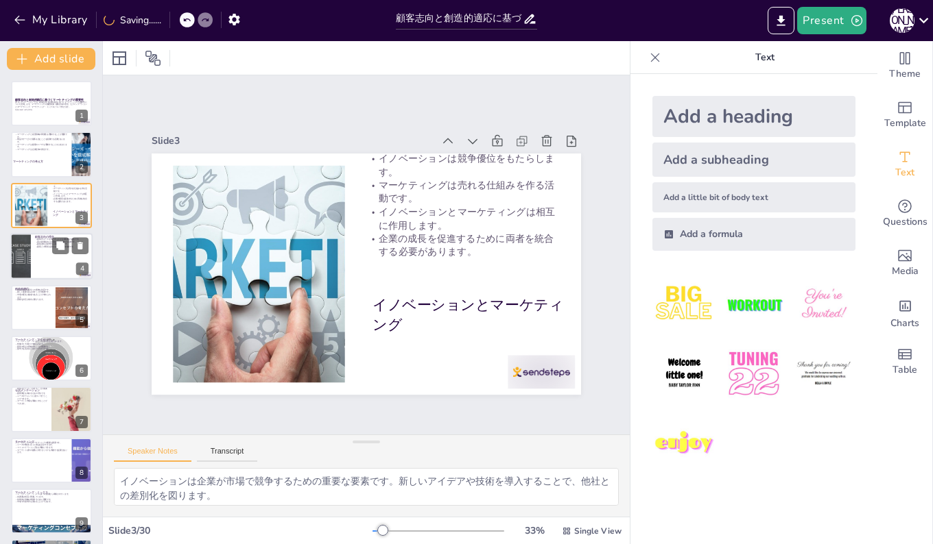
click at [21, 249] on div at bounding box center [20, 256] width 69 height 47
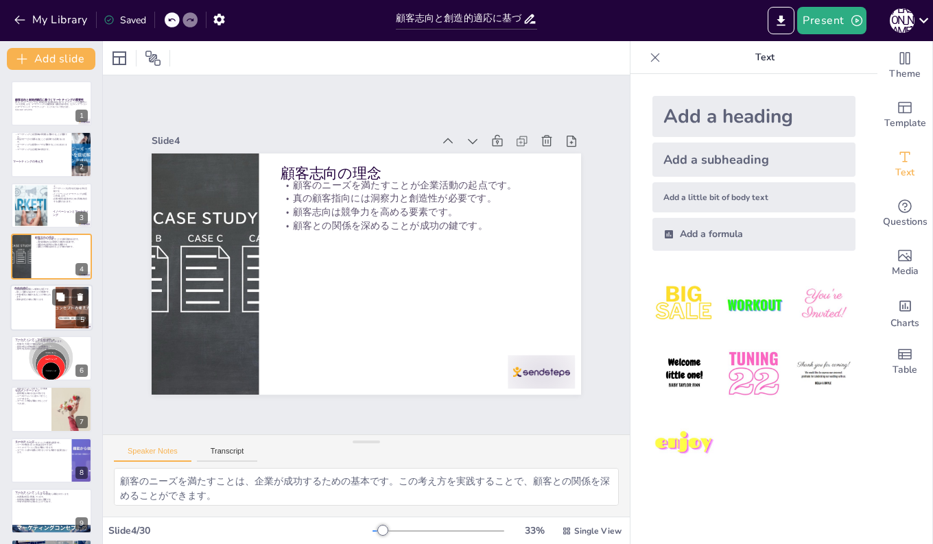
click at [18, 293] on p "市場の変化に敏感であることが求められます。" at bounding box center [32, 295] width 37 height 5
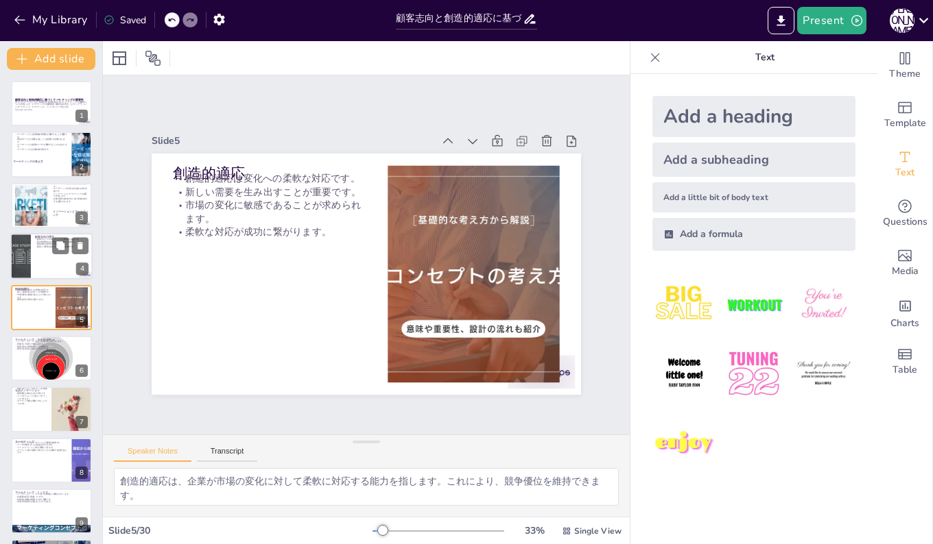
click at [19, 255] on div at bounding box center [20, 256] width 69 height 47
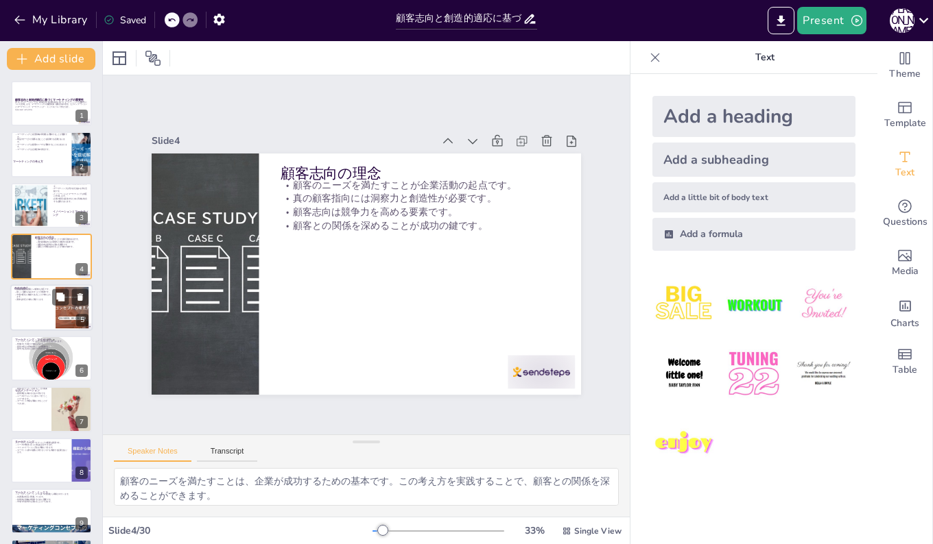
click at [35, 318] on div at bounding box center [51, 308] width 82 height 47
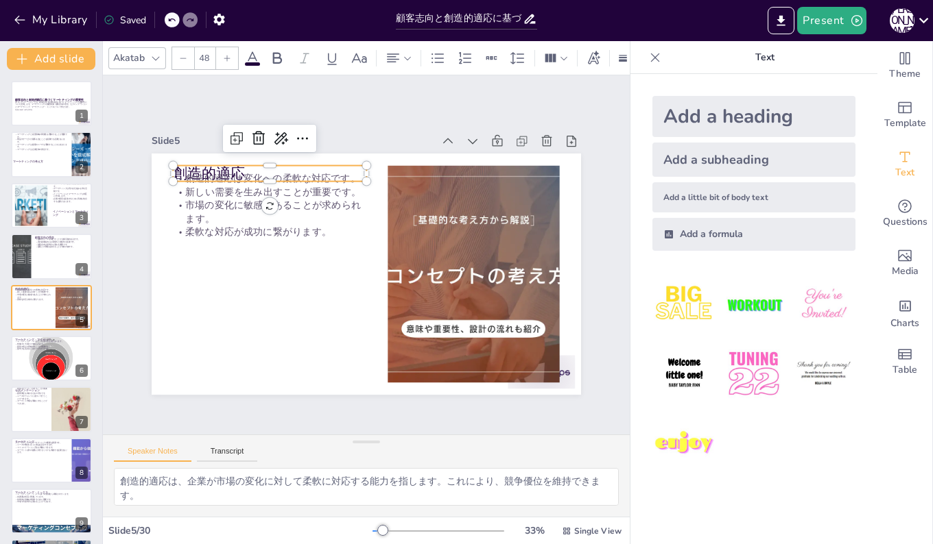
click at [224, 163] on p "創造的適応" at bounding box center [279, 164] width 194 height 40
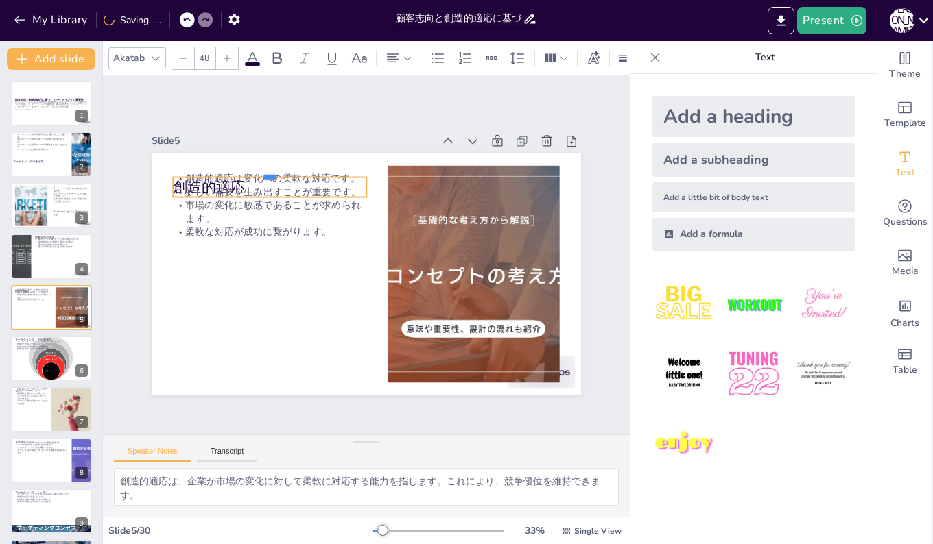
drag, startPoint x: 235, startPoint y: 158, endPoint x: 203, endPoint y: 283, distance: 128.1
click at [203, 283] on div "創造的適応 創造的適応は変化への柔軟な対応です。 新しい需要を生み出すことが重要です。 市場の変化に敏感であることが求められます。 柔軟な対応が成功に繋がりま…" at bounding box center [366, 274] width 429 height 241
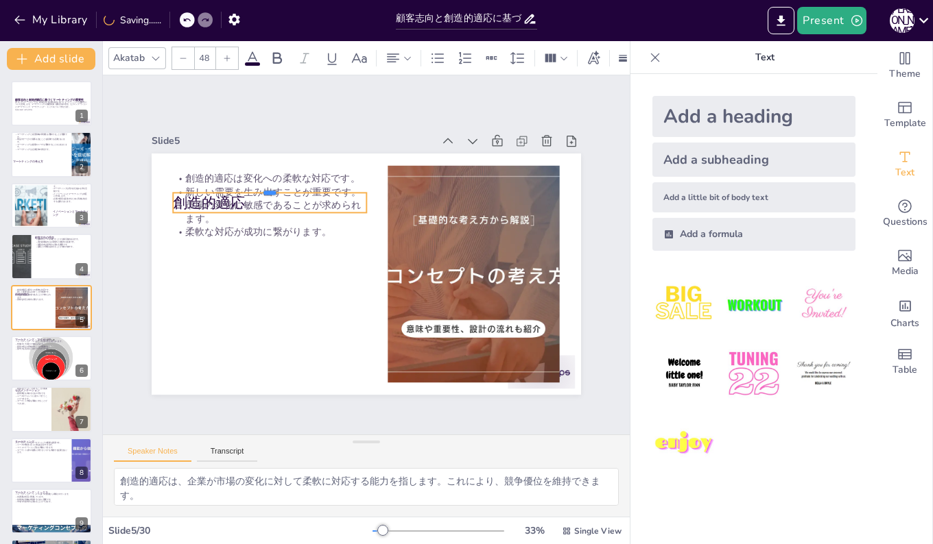
drag, startPoint x: 259, startPoint y: 170, endPoint x: 245, endPoint y: 235, distance: 65.9
click at [225, 285] on div "創造的適応 創造的適応は変化への柔軟な対応です。 新しい需要を生み出すことが重要です。 市場の変化に敏感であることが求められます。 柔軟な対応が成功に繋がりま…" at bounding box center [364, 274] width 452 height 285
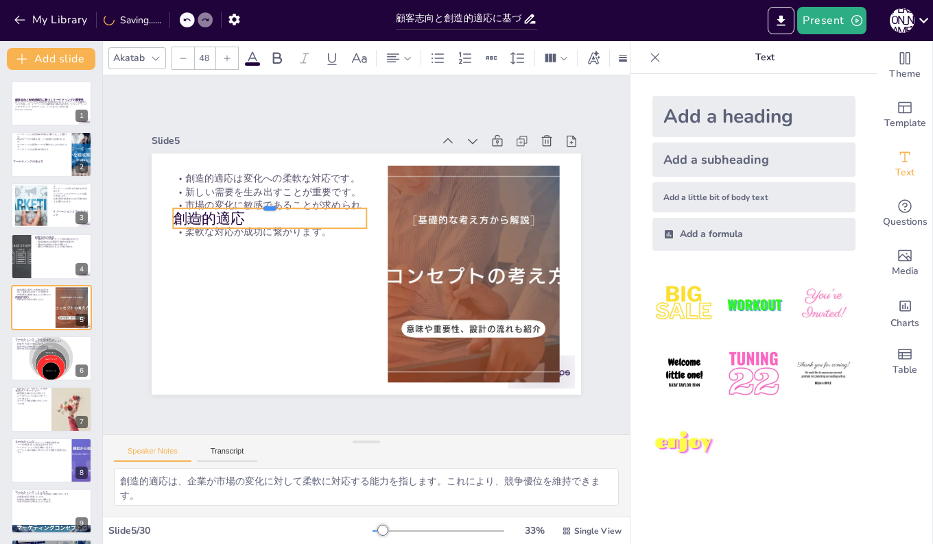
drag, startPoint x: 261, startPoint y: 184, endPoint x: 250, endPoint y: 235, distance: 51.9
click at [223, 291] on div "創造的適応 創造的適応は変化への柔軟な対応です。 新しい需要を生み出すことが重要です。 市場の変化に敏感であることが求められます。 柔軟な対応が成功に繋がりま…" at bounding box center [364, 274] width 452 height 285
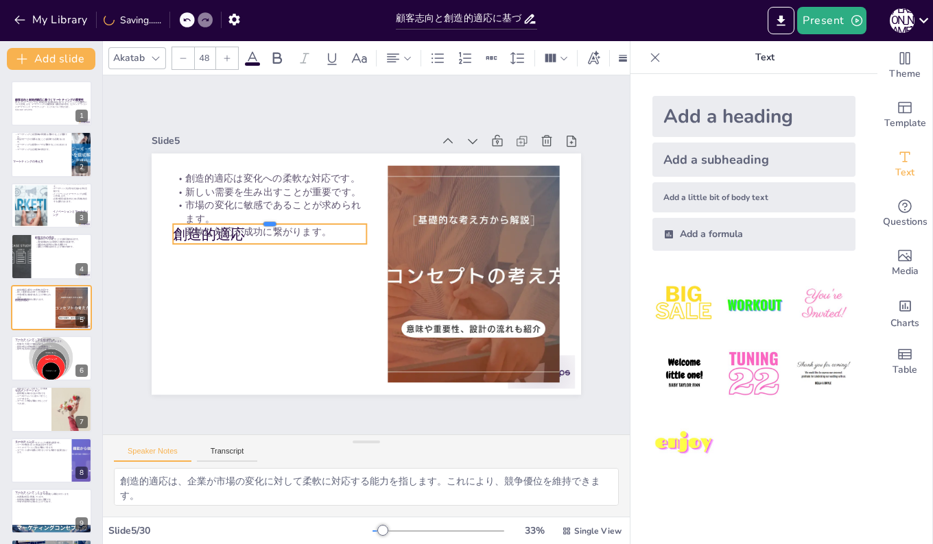
drag, startPoint x: 259, startPoint y: 200, endPoint x: 241, endPoint y: 257, distance: 60.3
click at [221, 290] on div "創造的適応 創造的適応は変化への柔軟な対応です。 新しい需要を生み出すことが重要です。 市場の変化に敏感であることが求められます。 柔軟な対応が成功に繋がりま…" at bounding box center [364, 274] width 452 height 285
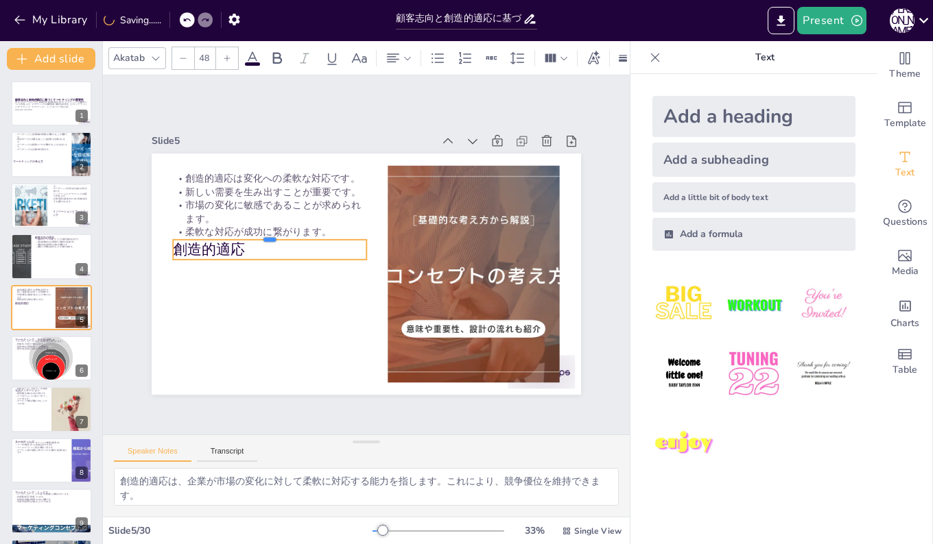
drag, startPoint x: 259, startPoint y: 217, endPoint x: 245, endPoint y: 288, distance: 71.9
click at [228, 330] on div "創造的適応 創造的適応は変化への柔軟な対応です。 新しい需要を生み出すことが重要です。 市場の変化に敏感であることが求められます。 柔軟な対応が成功に繋がりま…" at bounding box center [366, 274] width 429 height 241
drag, startPoint x: 263, startPoint y: 232, endPoint x: 250, endPoint y: 289, distance: 58.4
click at [250, 289] on div "創造的適応 創造的適応は変化への柔軟な対応です。 新しい需要を生み出すことが重要です。 市場の変化に敏感であることが求められます。 柔軟な対応が成功に繋がりま…" at bounding box center [366, 274] width 429 height 241
click at [242, 296] on div at bounding box center [364, 274] width 452 height 285
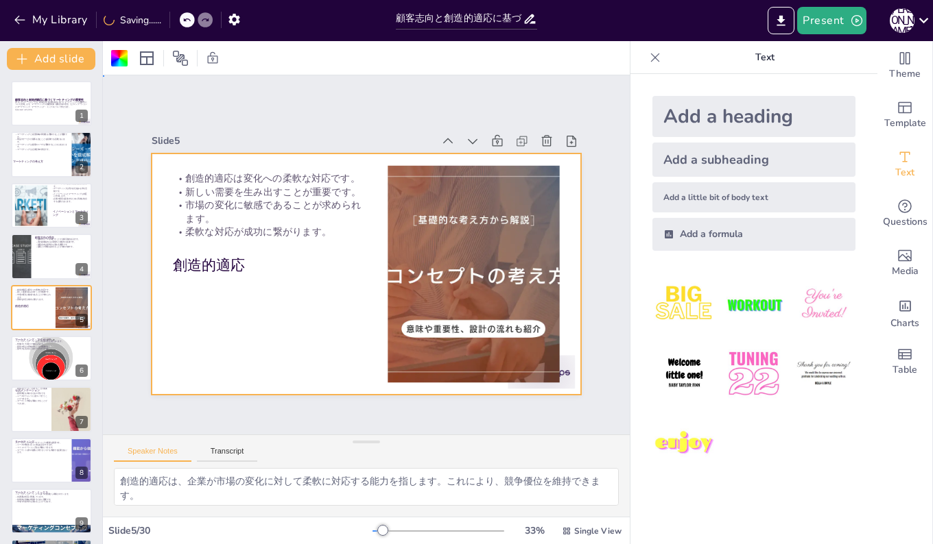
click at [290, 98] on div "Slide 1 顧客志向と創造的適応に基づくマーケティングの重要性 本プレゼンテーションでは、顧客志向と創造的適応に基づくマーケティングの重要性について説明し…" at bounding box center [367, 255] width 562 height 412
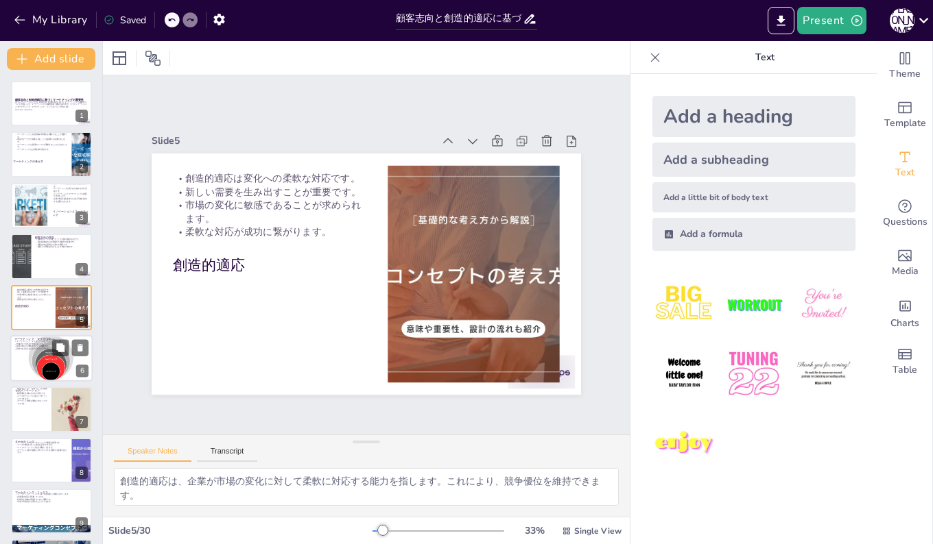
click at [42, 354] on div at bounding box center [51, 358] width 97 height 47
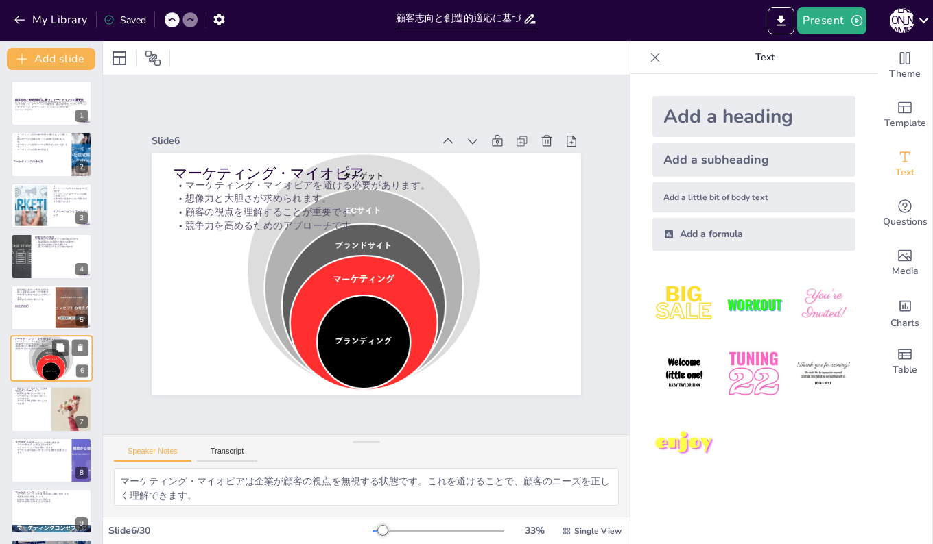
scroll to position [51, 0]
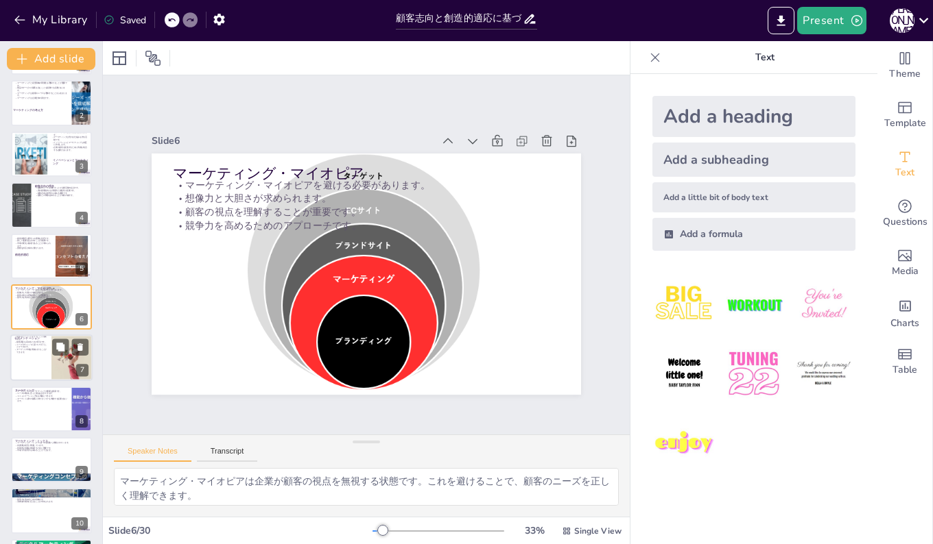
click at [31, 357] on div at bounding box center [51, 358] width 82 height 47
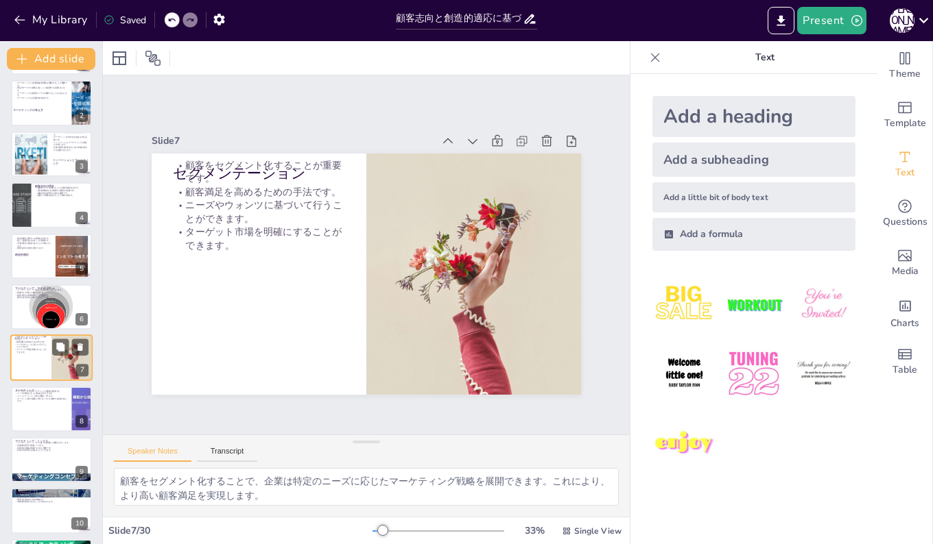
scroll to position [102, 0]
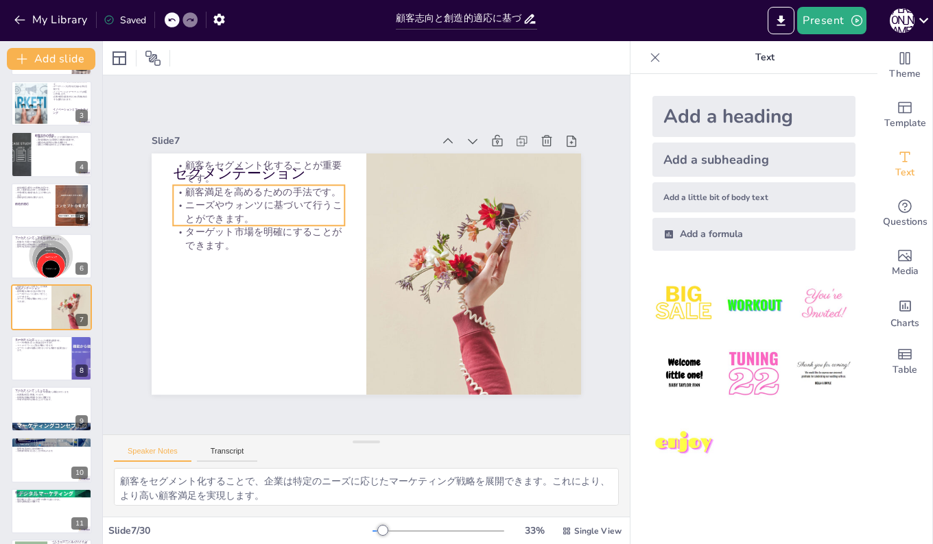
click at [221, 165] on div "セグメンテーション 顧客をセグメント化することが重要です。 顧客満足を高めるための手法です。 ニーズやウォンツに基づいて行うことができます。 ターゲット市場を…" at bounding box center [366, 274] width 429 height 241
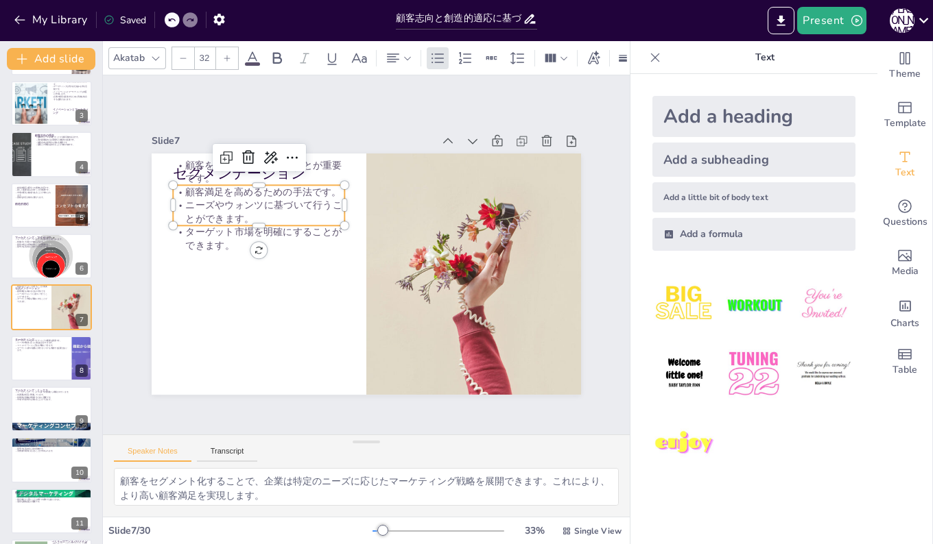
click at [183, 158] on p "顧客をセグメント化することが重要です。" at bounding box center [258, 171] width 171 height 27
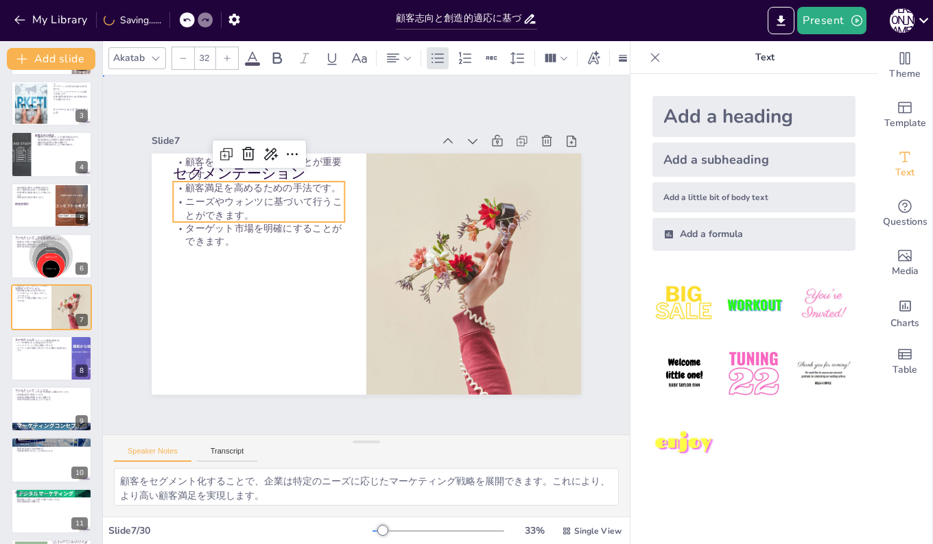
click at [187, 164] on p "顧客をセグメント化することが重要です。" at bounding box center [258, 168] width 171 height 27
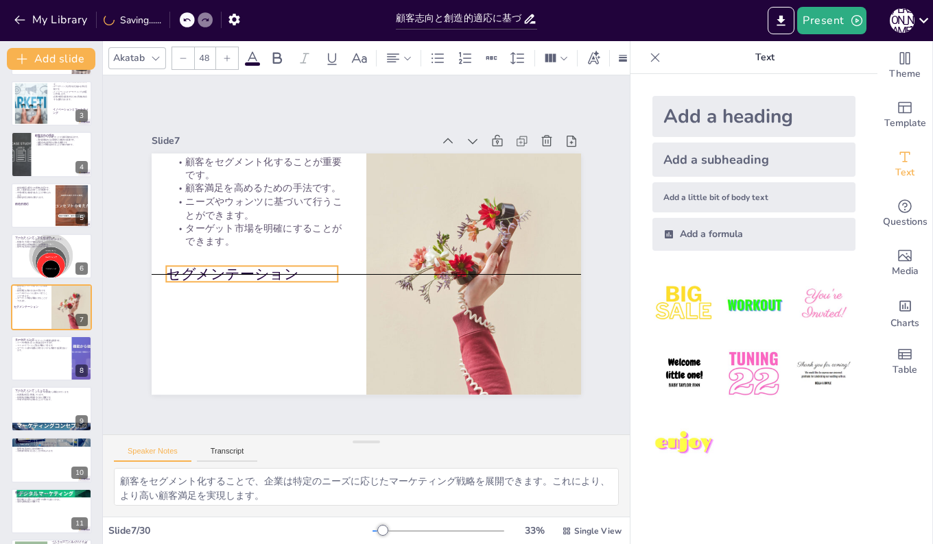
drag, startPoint x: 187, startPoint y: 164, endPoint x: 180, endPoint y: 266, distance: 102.4
click at [180, 154] on div "セグメンテーション 顧客をセグメント化することが重要です。 顧客満足を高めるための手法です。 ニーズやウォンツに基づいて行うことができます。 ターゲット市場を…" at bounding box center [366, 154] width 429 height 0
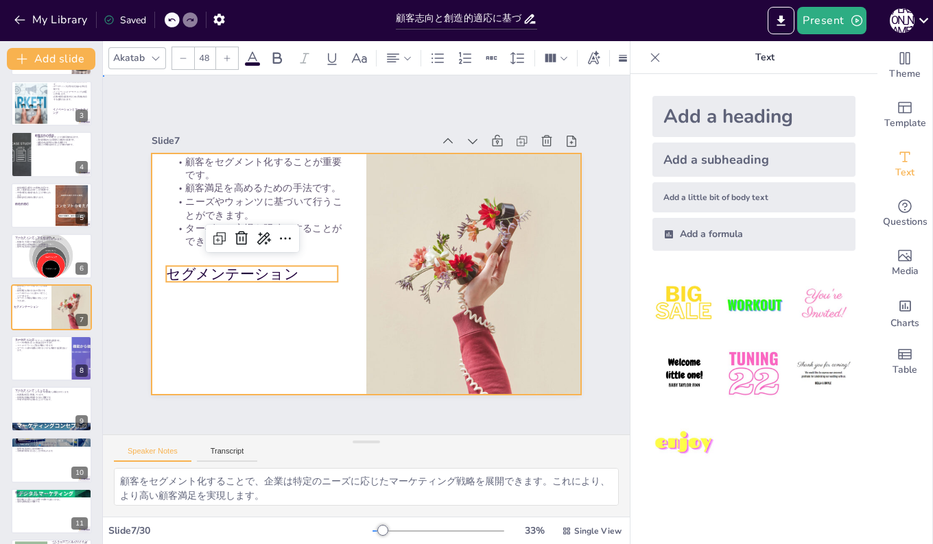
click at [178, 326] on div at bounding box center [366, 274] width 429 height 241
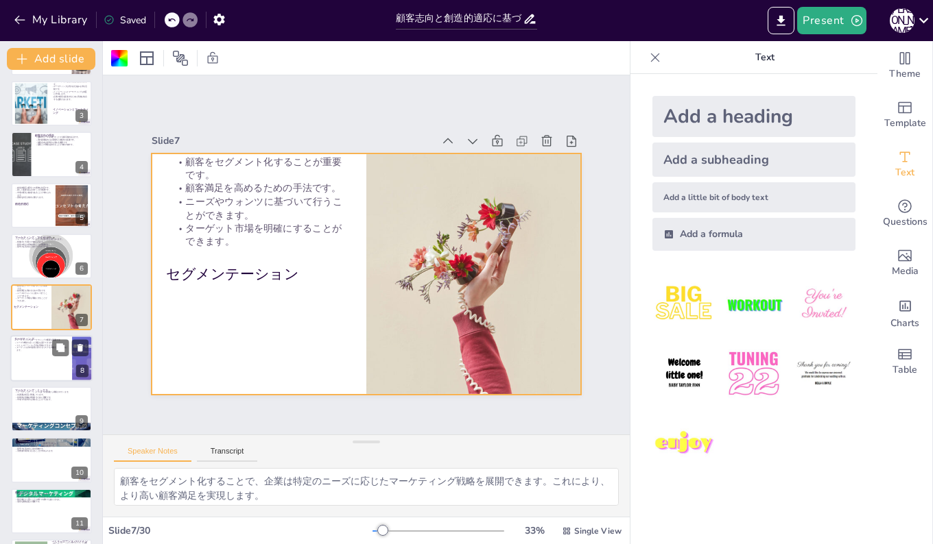
click at [37, 350] on p "ターゲット以外の顧客に対するリスクを考慮する必要があります。" at bounding box center [40, 348] width 53 height 5
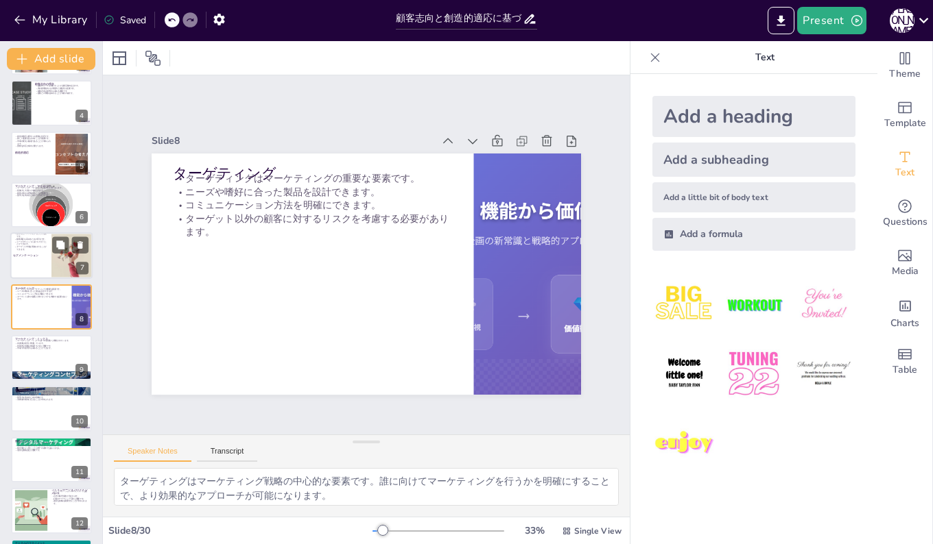
click at [34, 252] on div at bounding box center [51, 256] width 82 height 47
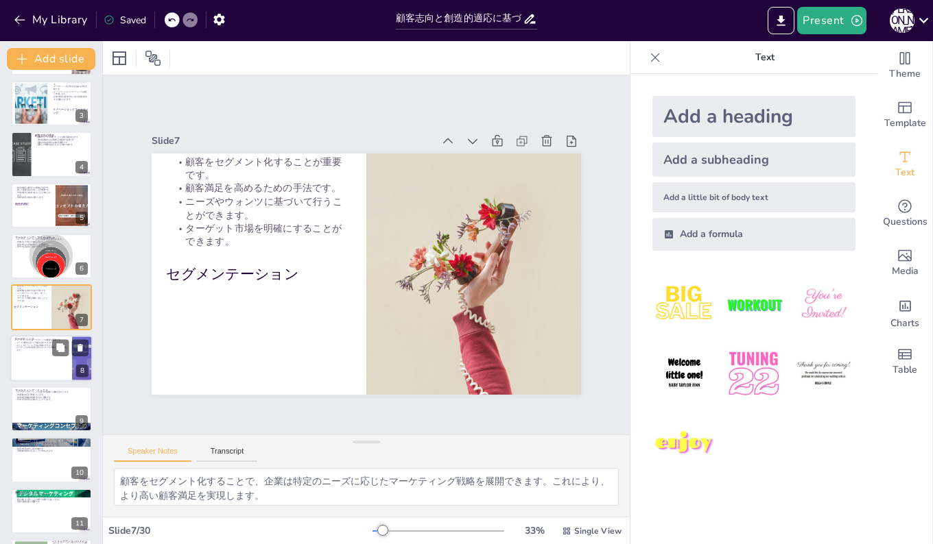
click at [56, 357] on div at bounding box center [51, 358] width 82 height 47
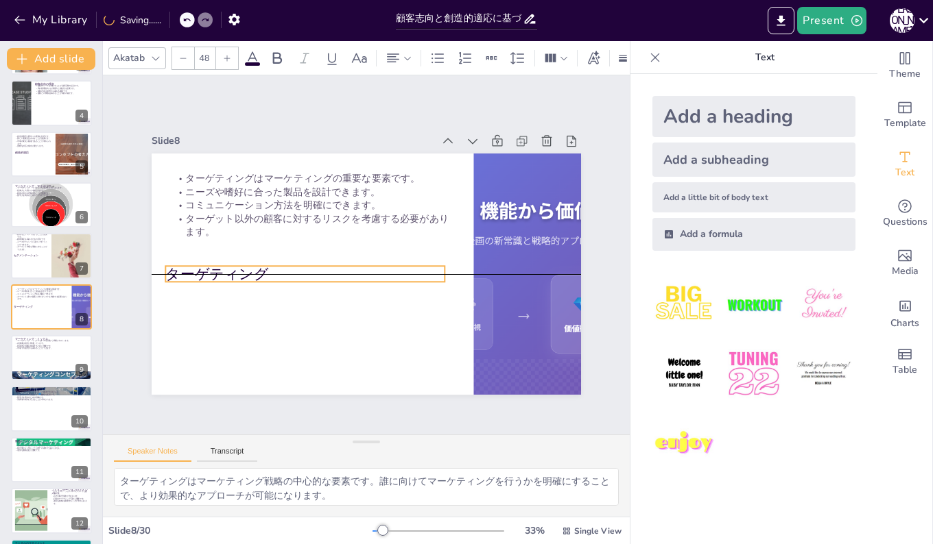
drag, startPoint x: 215, startPoint y: 158, endPoint x: 208, endPoint y: 260, distance: 101.8
click at [208, 264] on p "ターゲティング" at bounding box center [304, 274] width 279 height 20
click at [235, 132] on div "Slide 8" at bounding box center [304, 134] width 281 height 43
